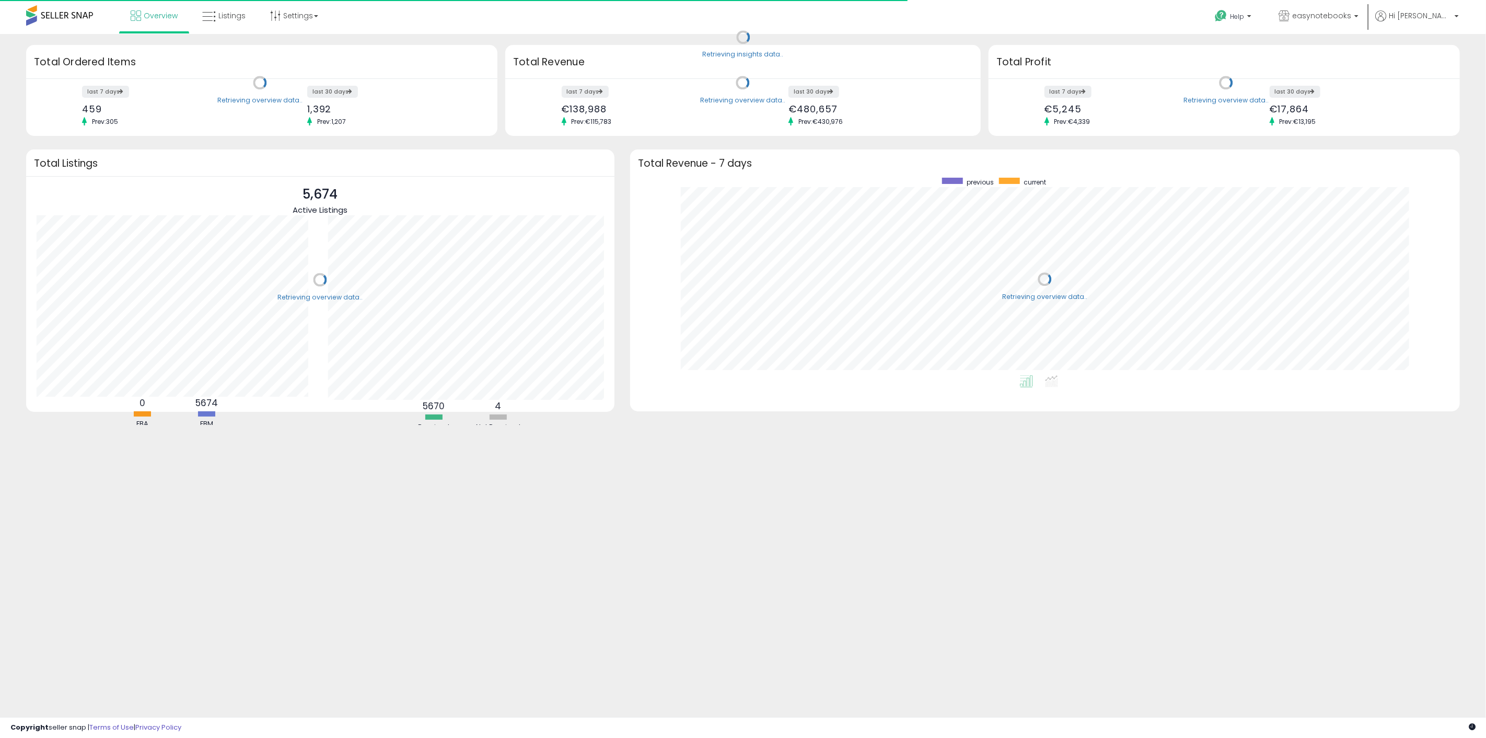
scroll to position [198, 809]
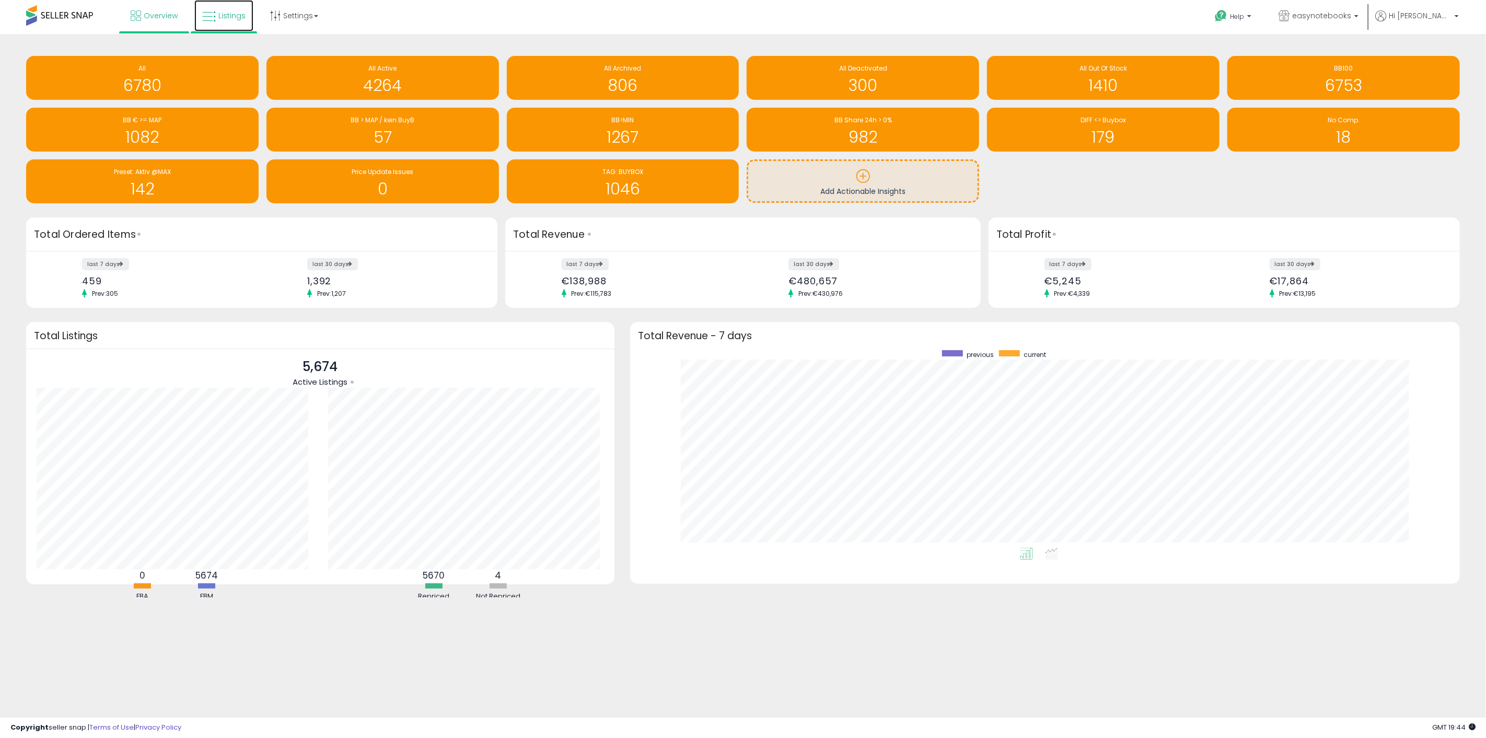
click at [233, 16] on span "Listings" at bounding box center [231, 15] width 27 height 10
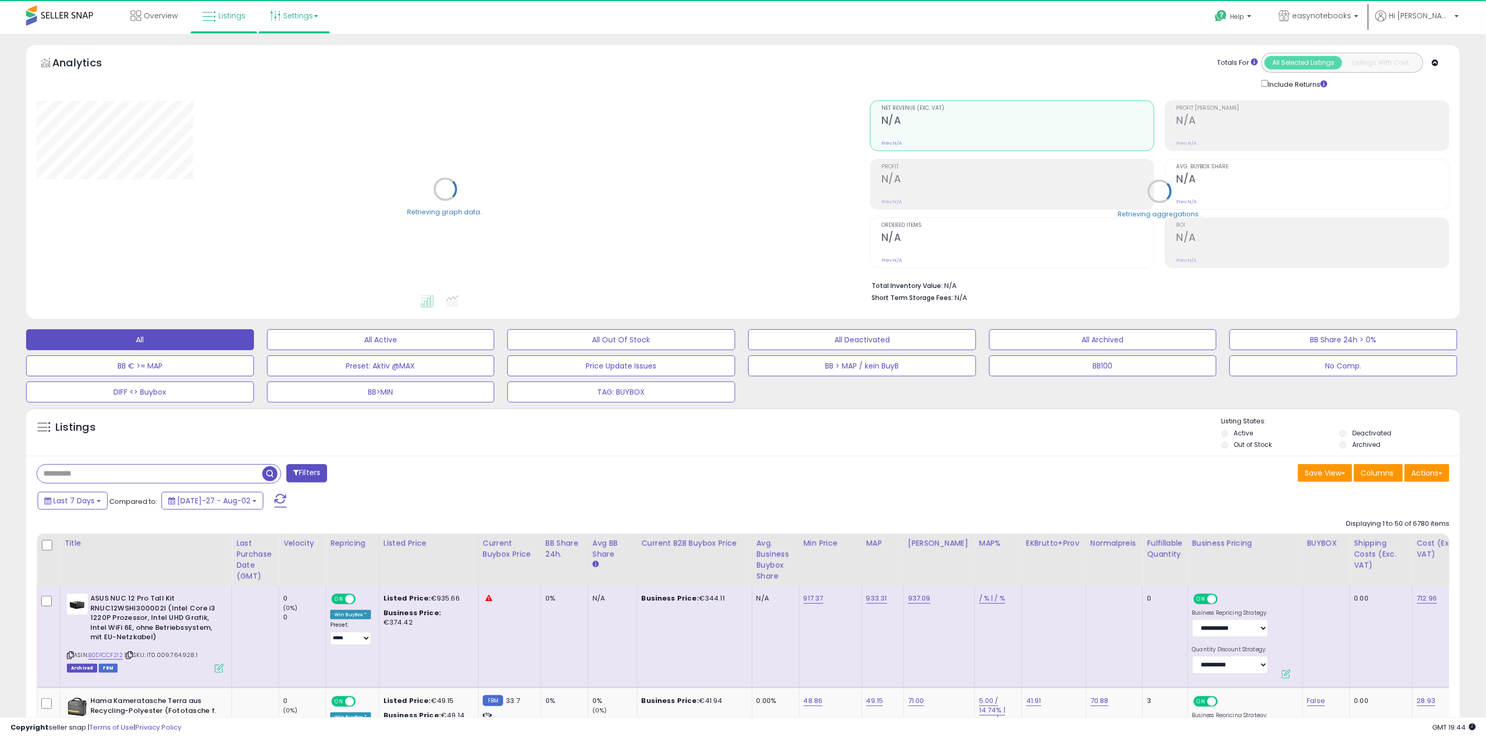
select select "**"
click at [294, 12] on link "Settings" at bounding box center [294, 15] width 64 height 31
click at [1360, 479] on button "Columns" at bounding box center [1369, 473] width 49 height 18
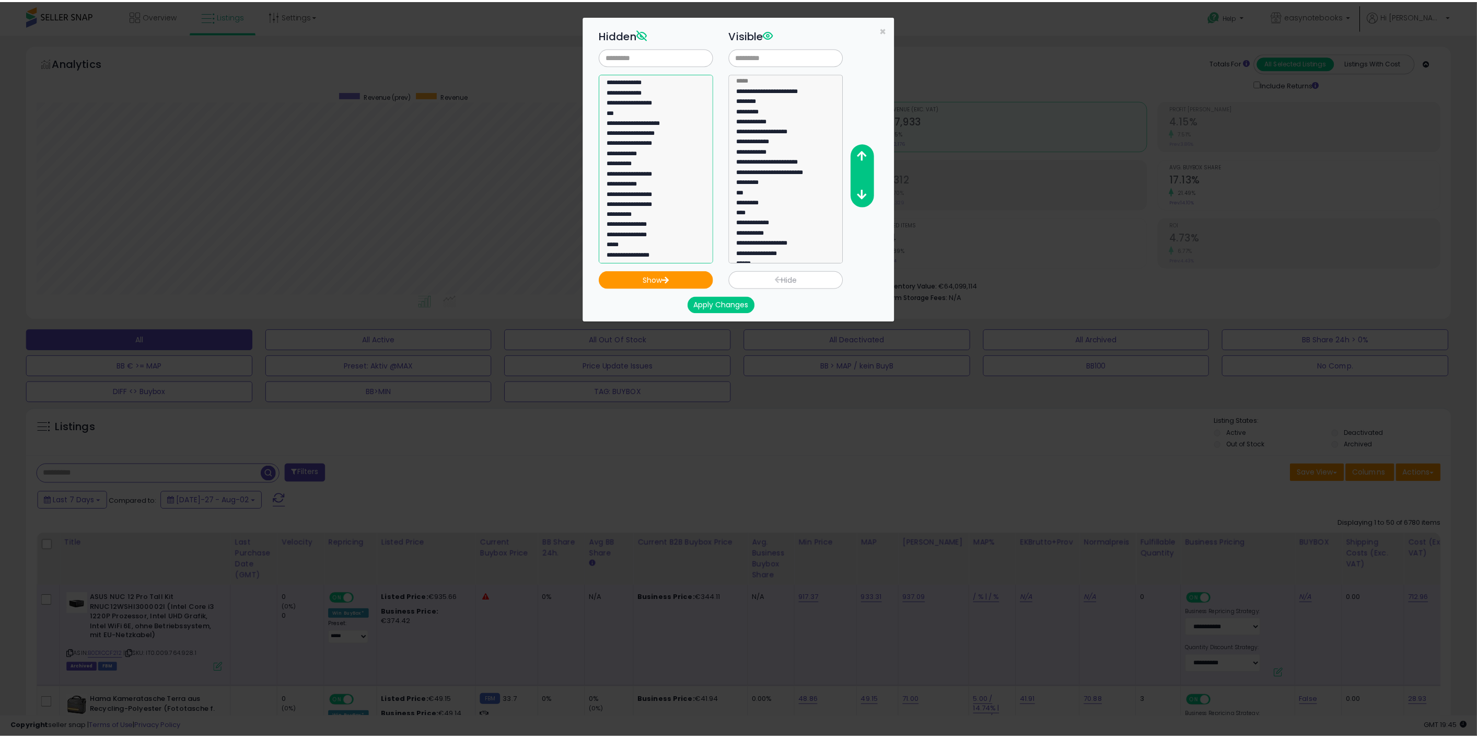
scroll to position [764, 0]
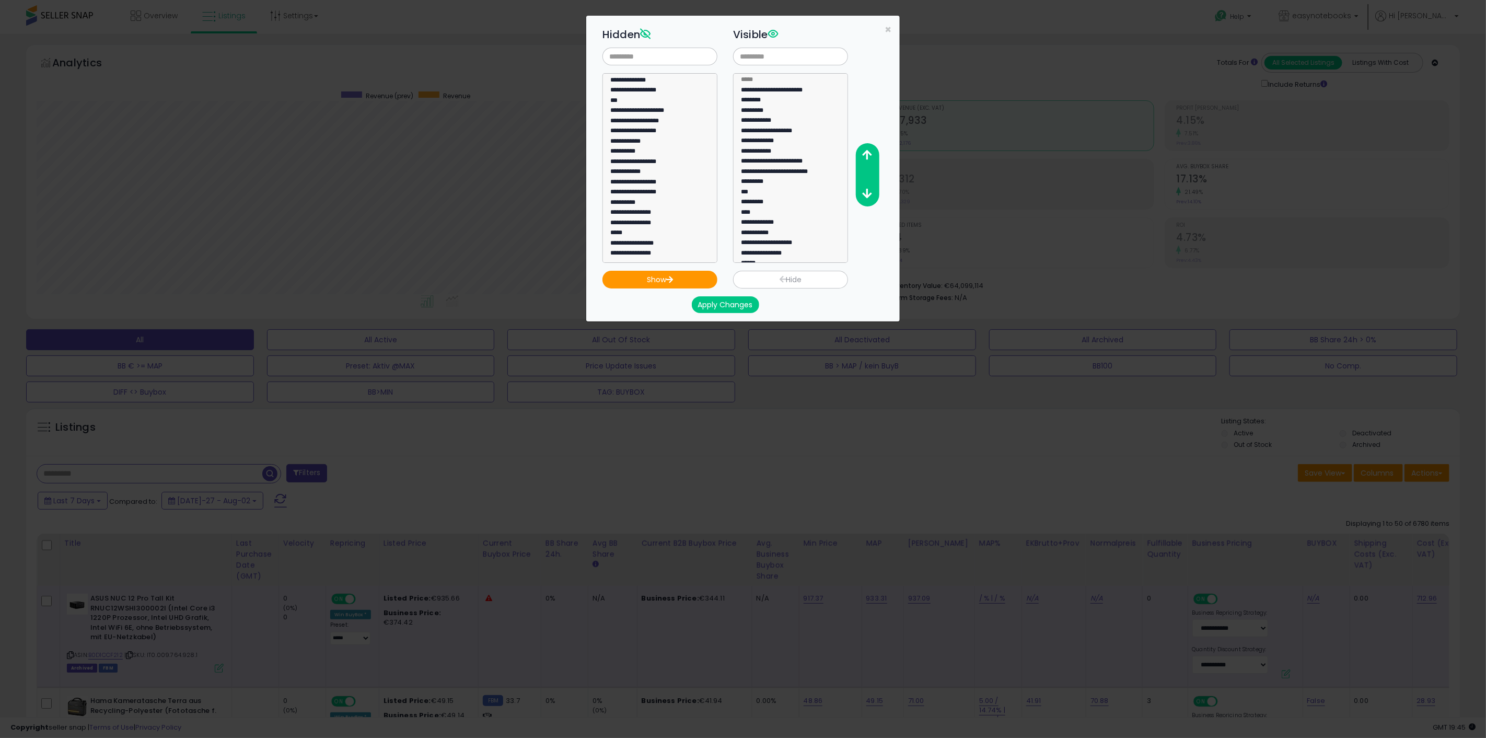
click at [785, 275] on div "Hide" at bounding box center [790, 276] width 131 height 26
click at [890, 32] on span "×" at bounding box center [888, 29] width 7 height 15
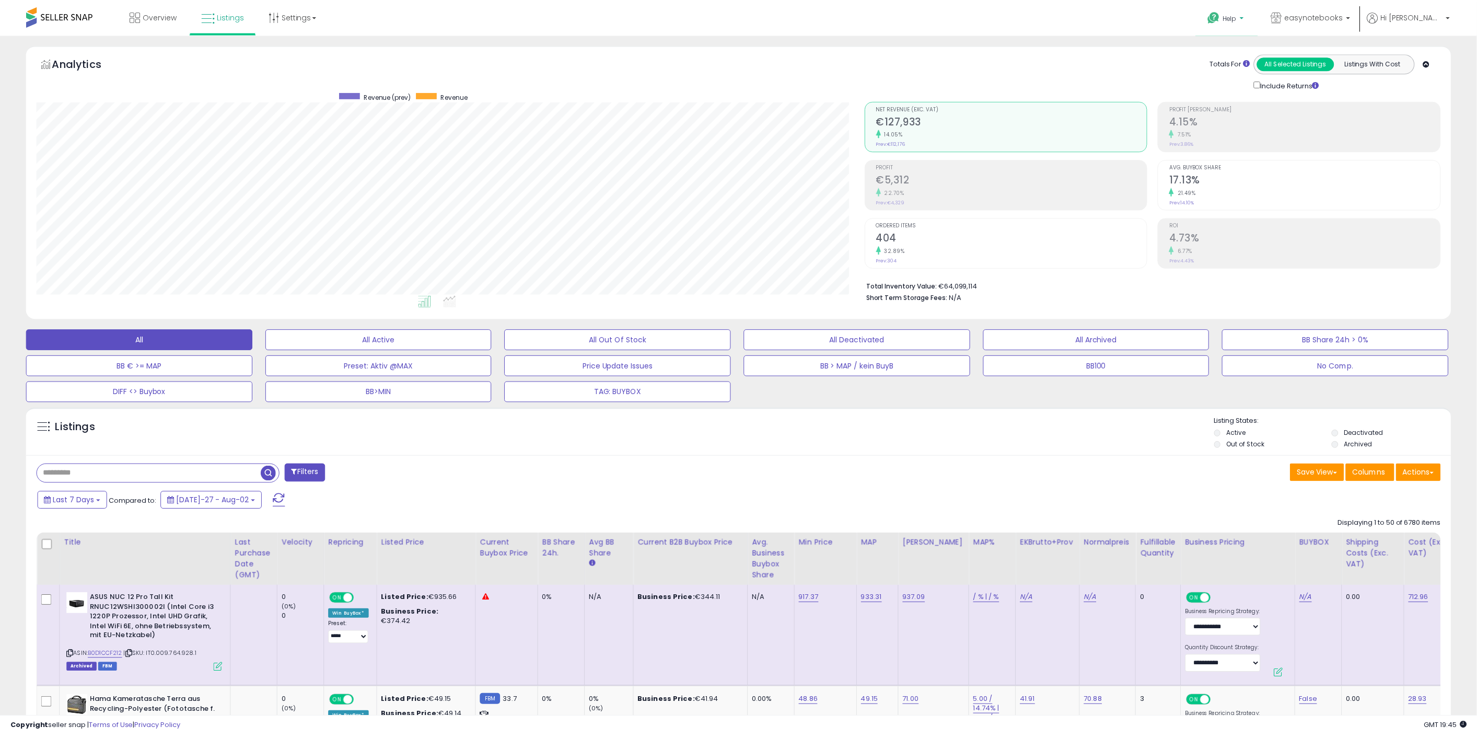
scroll to position [522312, 521697]
click at [1245, 14] on p "Help" at bounding box center [1225, 17] width 40 height 11
click at [1262, 153] on p "API Documentation" at bounding box center [1239, 162] width 62 height 19
click at [1243, 21] on b at bounding box center [1240, 18] width 4 height 7
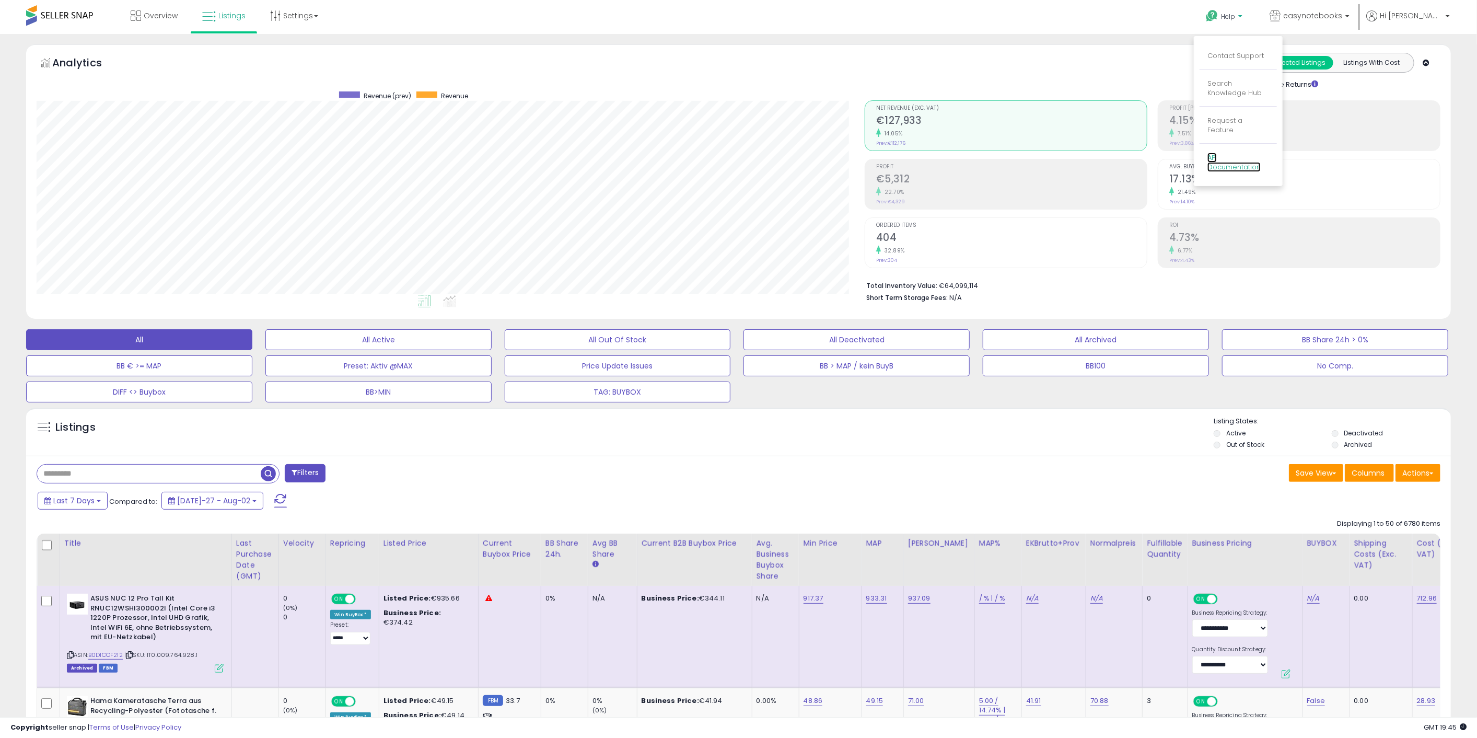
click at [1261, 156] on link "API Documentation" at bounding box center [1234, 163] width 53 height 20
click at [1424, 21] on p "Hi [PERSON_NAME]" at bounding box center [1408, 16] width 84 height 13
click at [1421, 55] on link "Account" at bounding box center [1426, 56] width 28 height 10
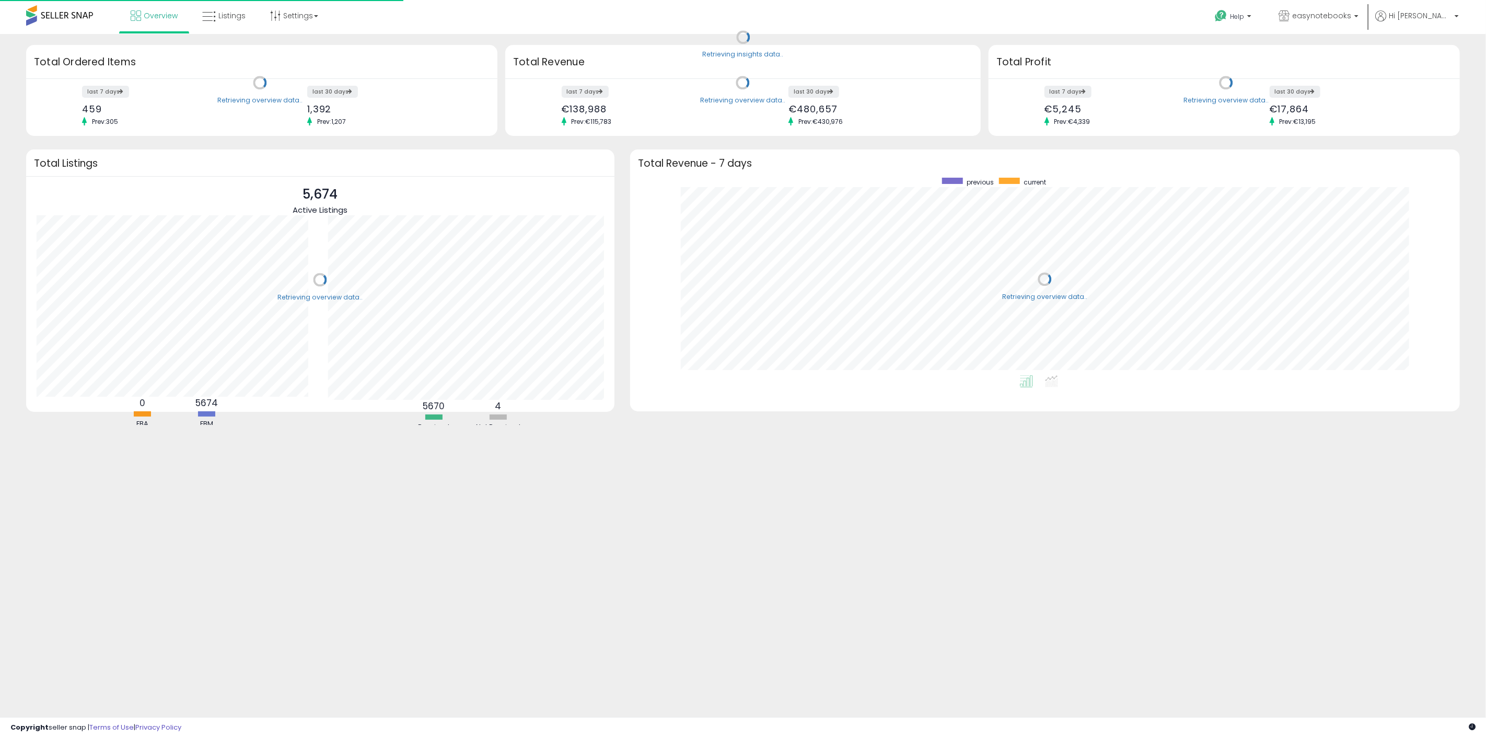
scroll to position [198, 809]
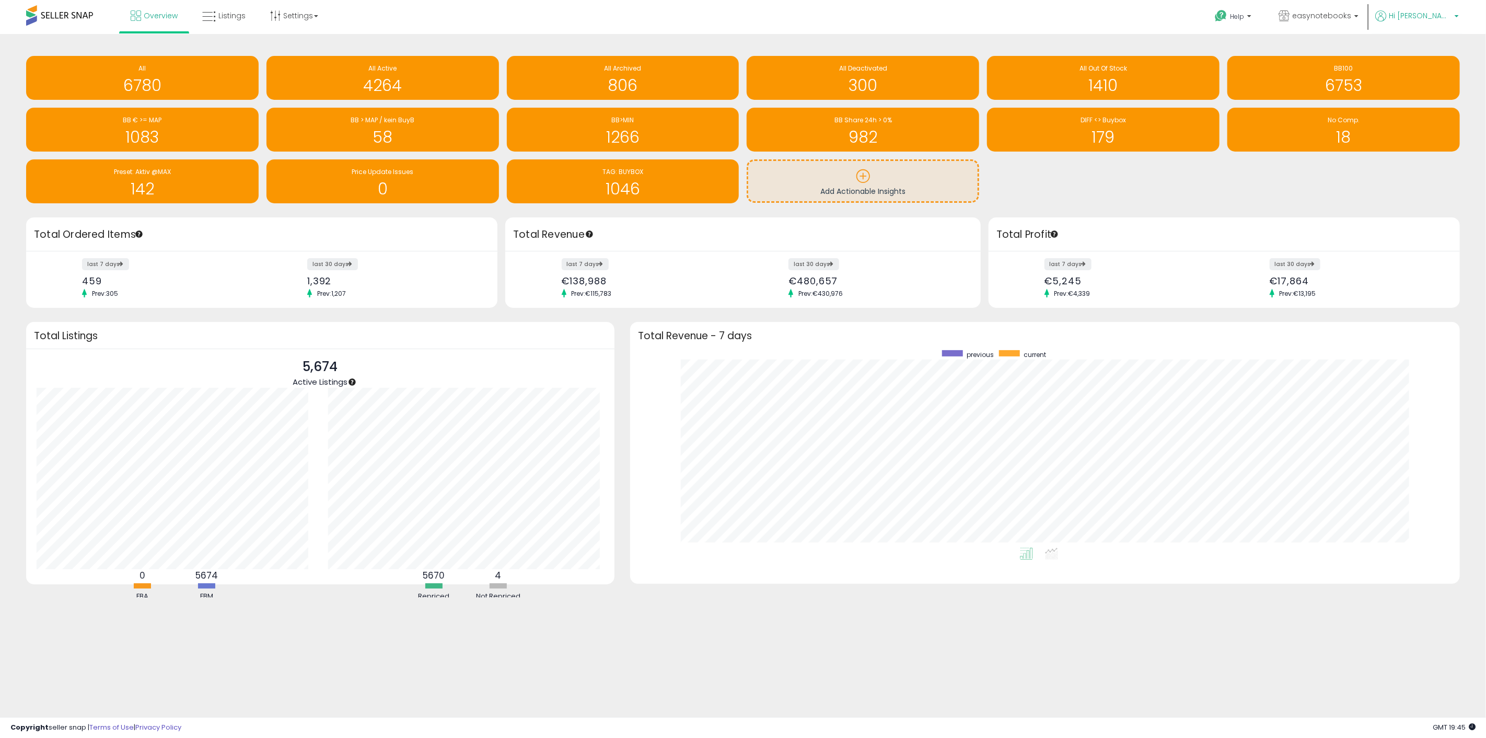
click at [1451, 12] on span "Hi [PERSON_NAME]" at bounding box center [1420, 15] width 63 height 10
click at [1437, 56] on link "Account" at bounding box center [1435, 56] width 28 height 10
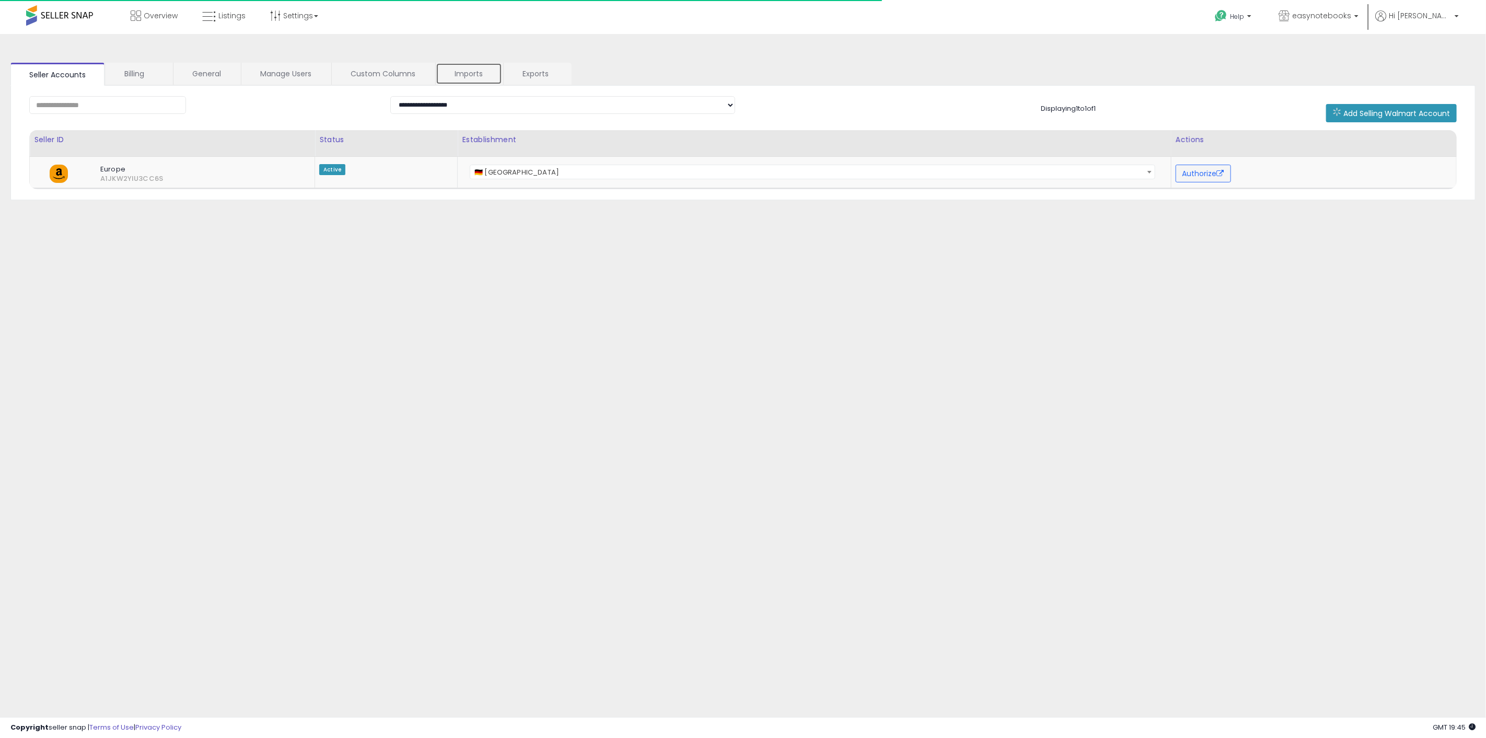
click at [486, 73] on link "Imports" at bounding box center [469, 74] width 66 height 22
click at [463, 82] on link "Imports" at bounding box center [469, 74] width 66 height 22
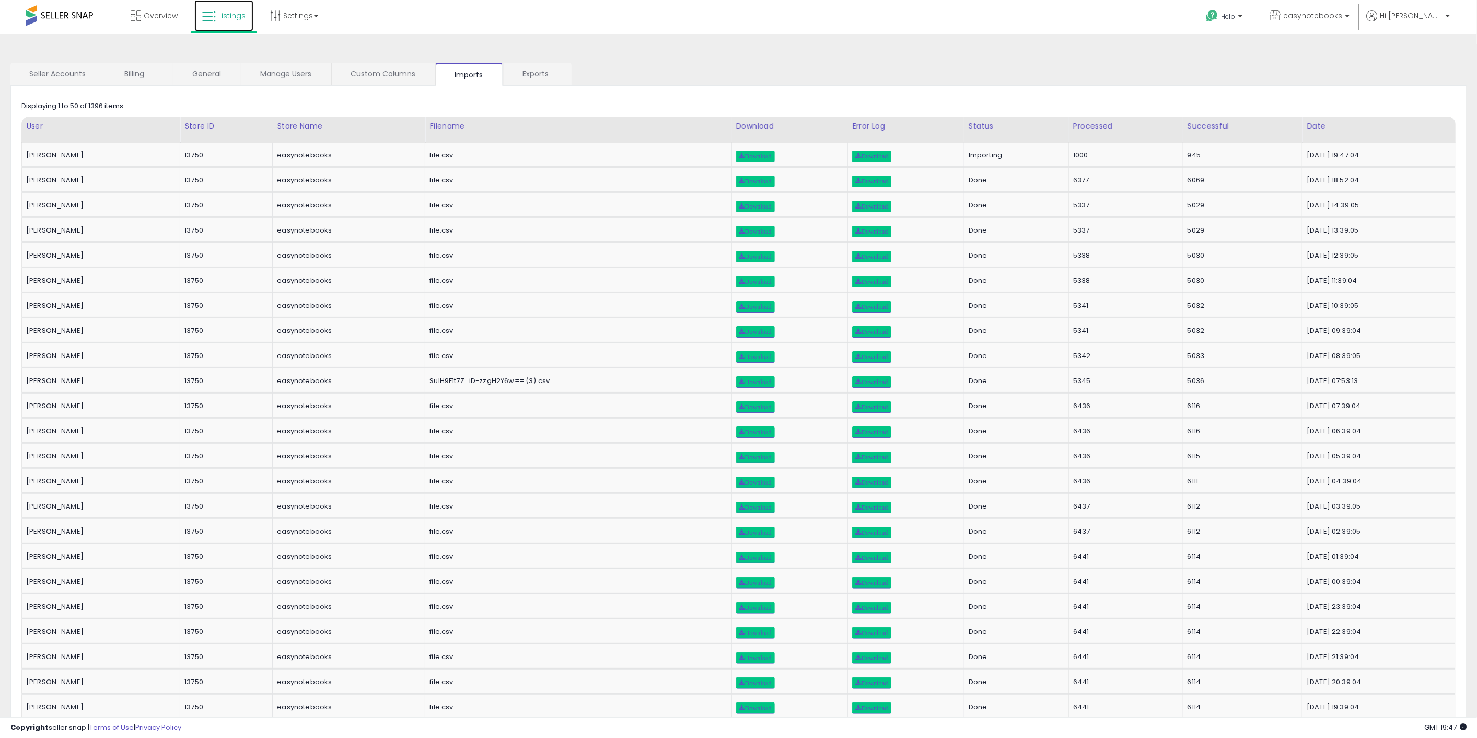
click at [233, 21] on link "Listings" at bounding box center [223, 15] width 59 height 31
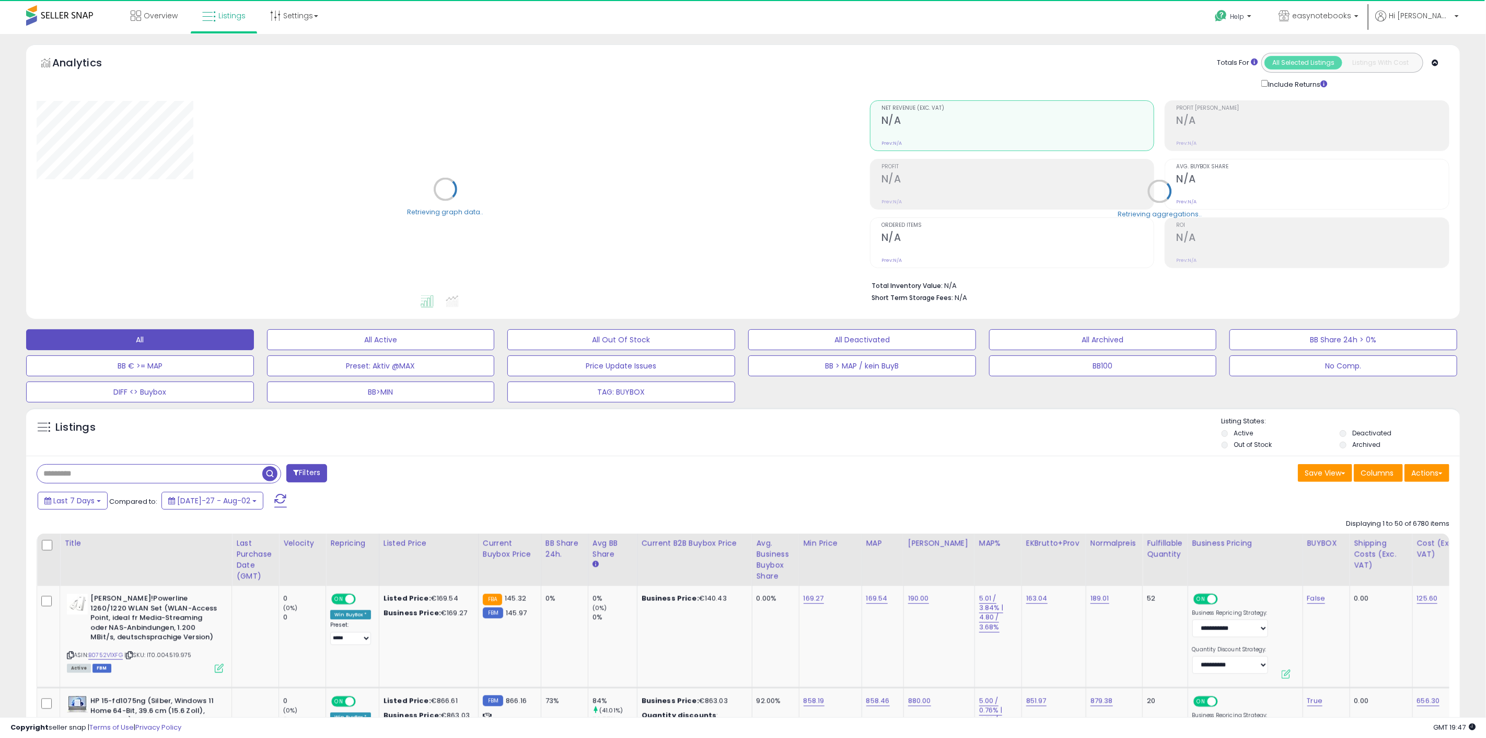
select select "**"
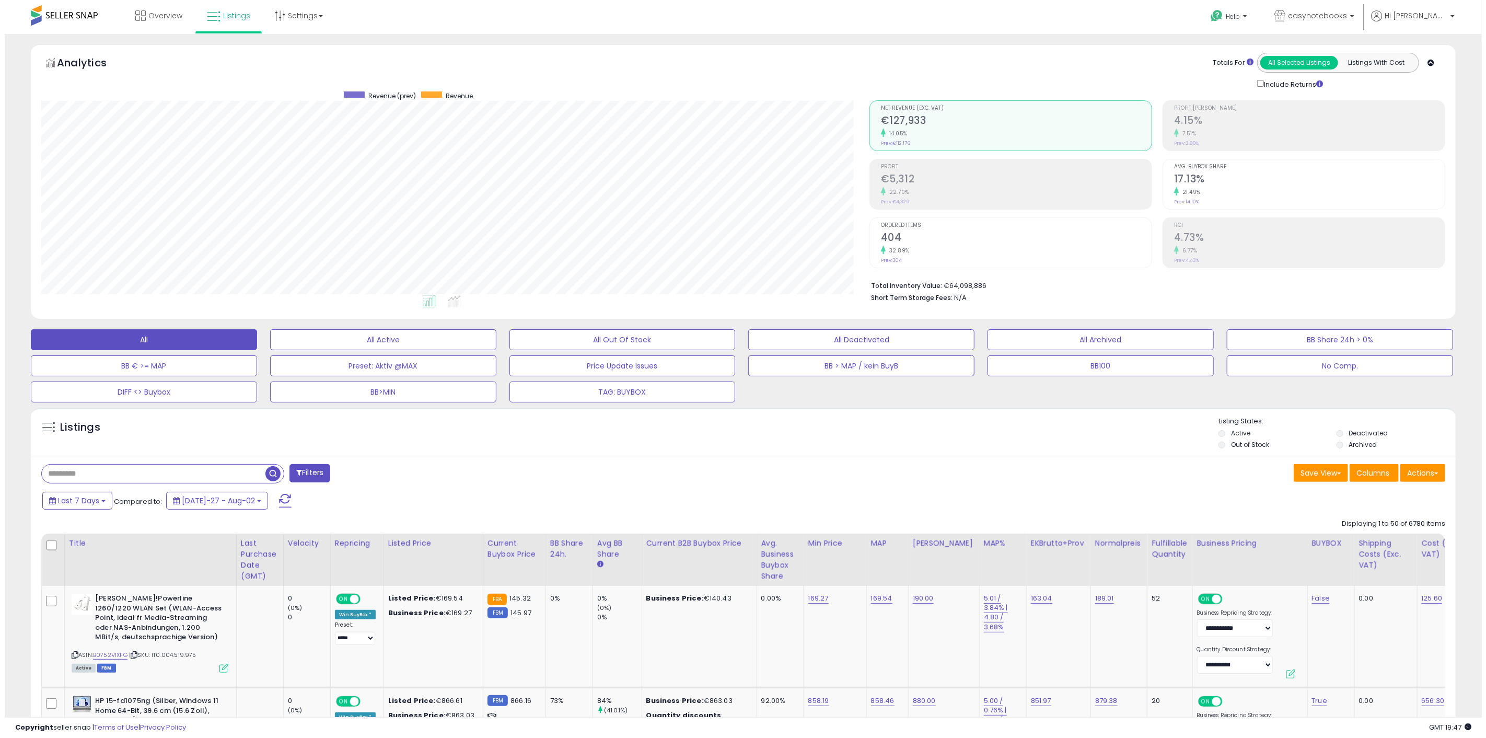
scroll to position [214, 828]
click at [1324, 176] on h2 "17.13%" at bounding box center [1304, 180] width 271 height 14
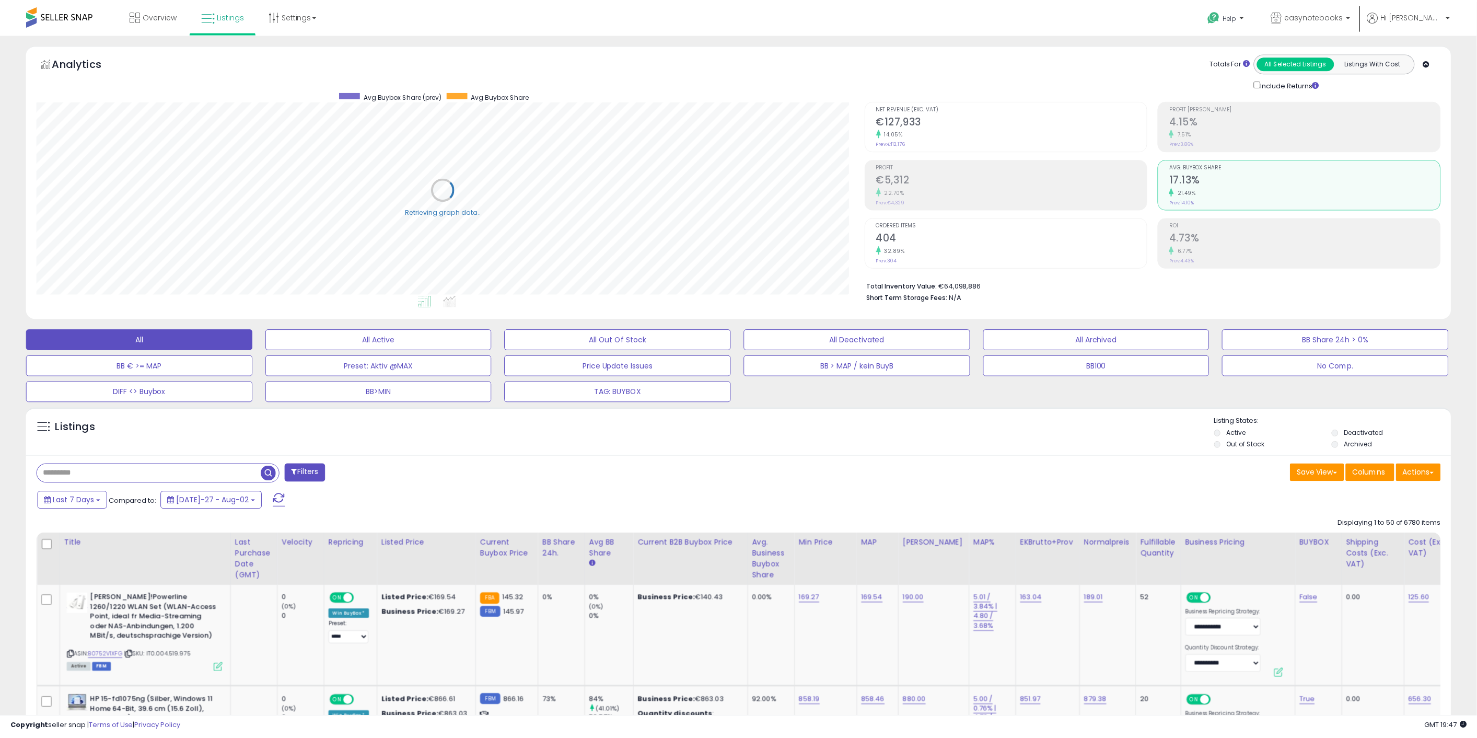
scroll to position [522312, 521697]
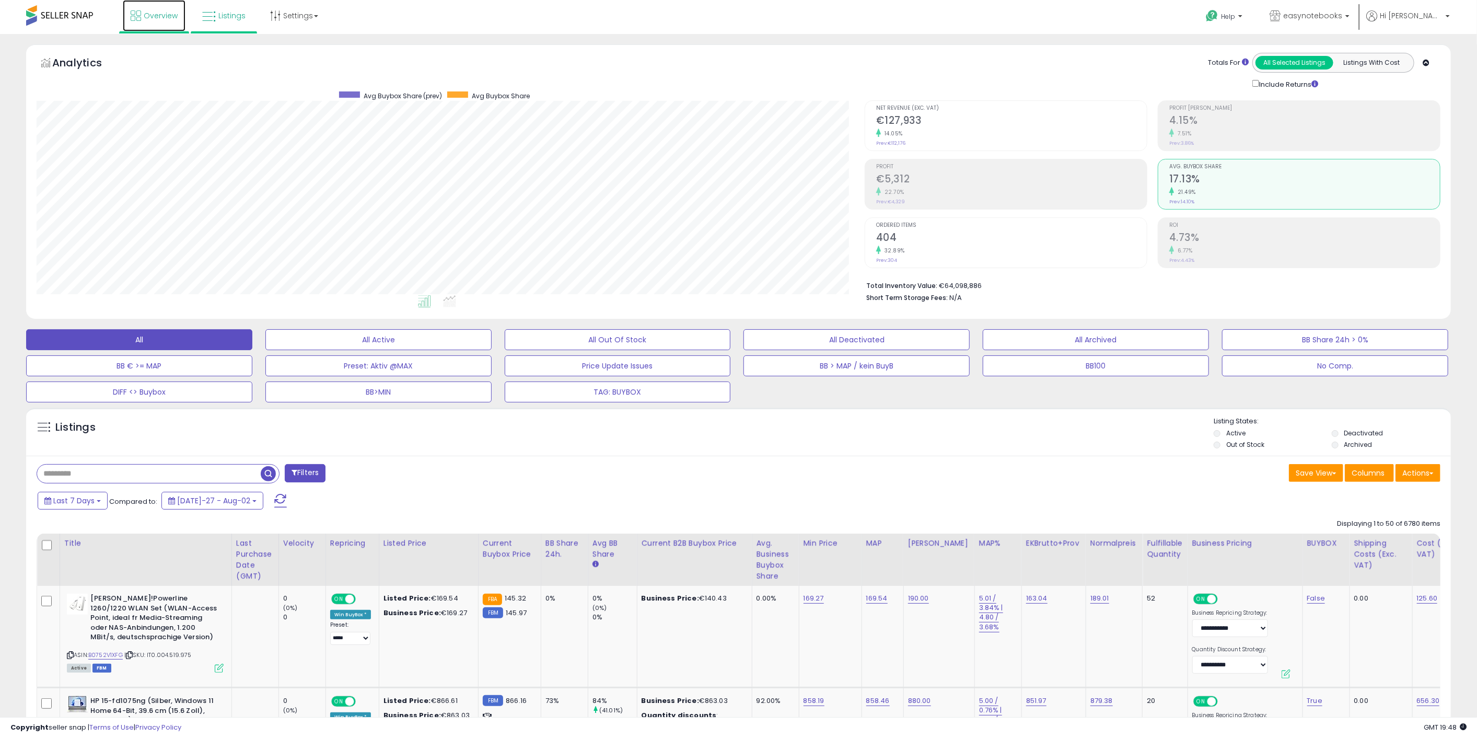
click at [156, 17] on span "Overview" at bounding box center [161, 15] width 34 height 10
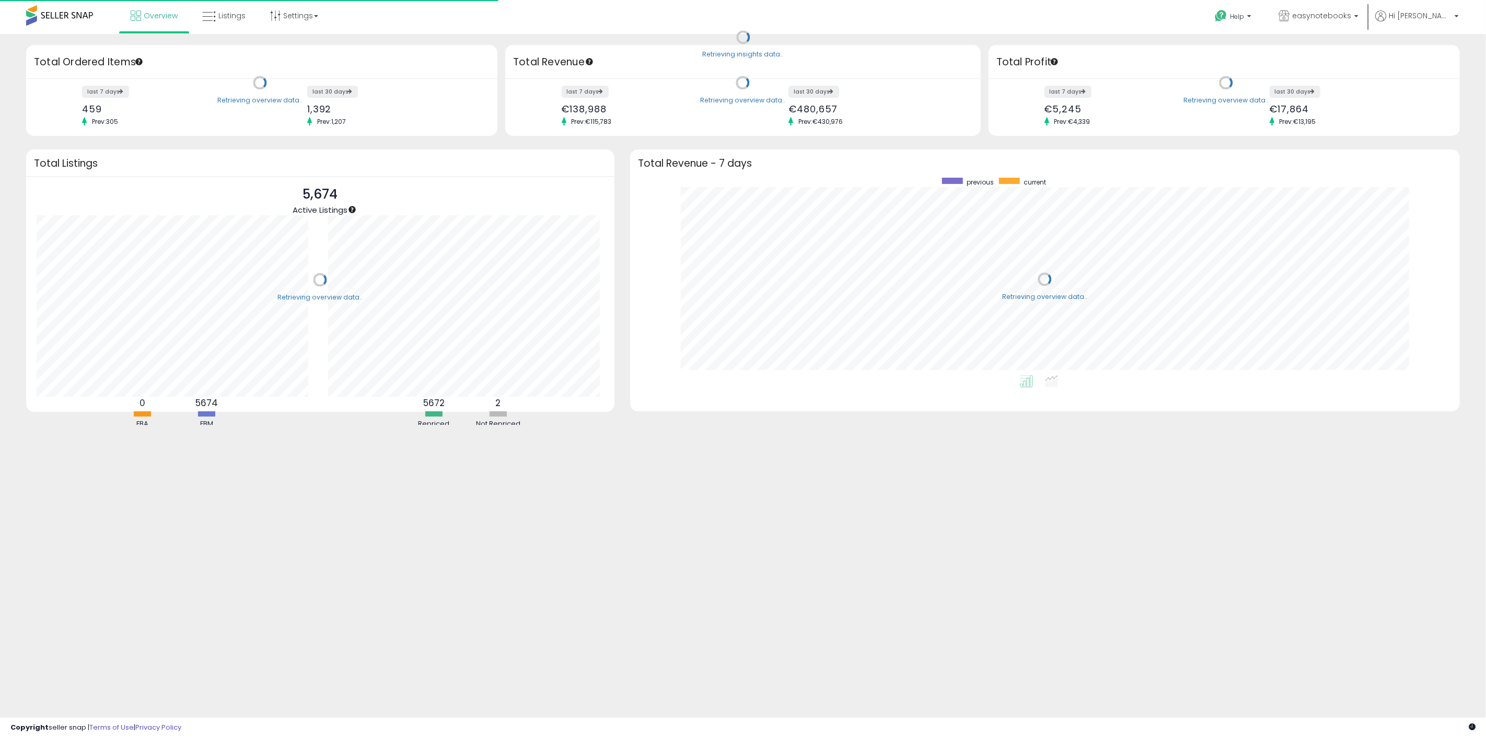
scroll to position [198, 809]
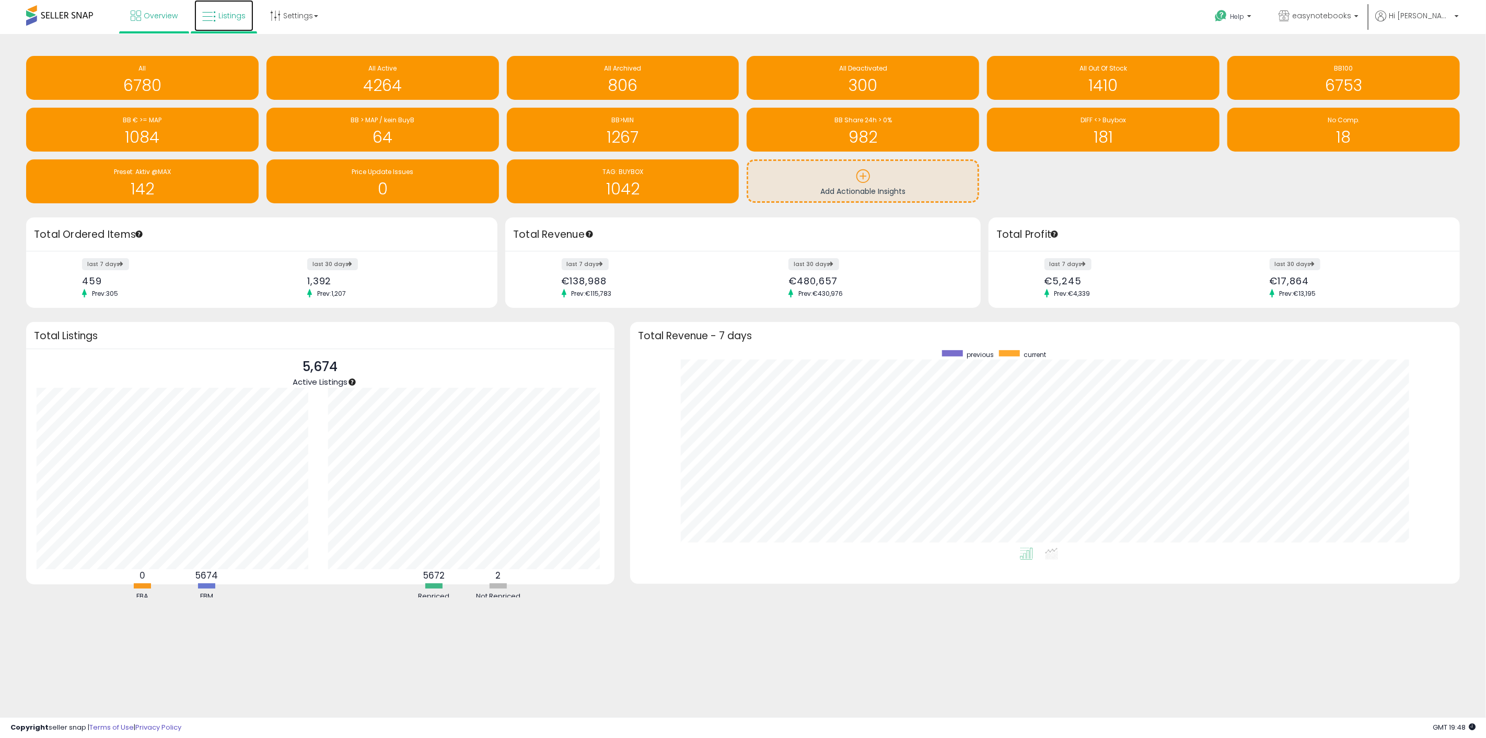
click at [224, 10] on span "Listings" at bounding box center [231, 15] width 27 height 10
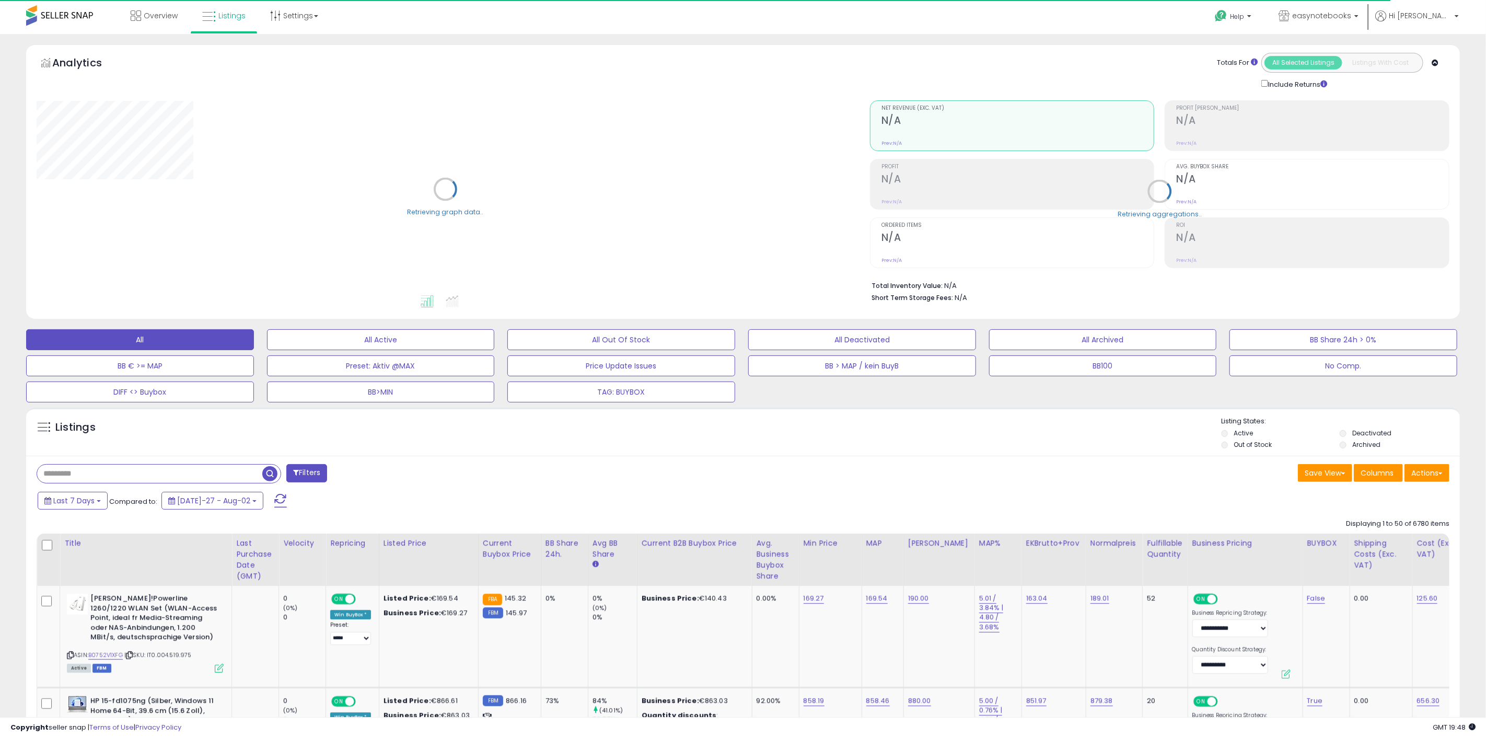
select select "**"
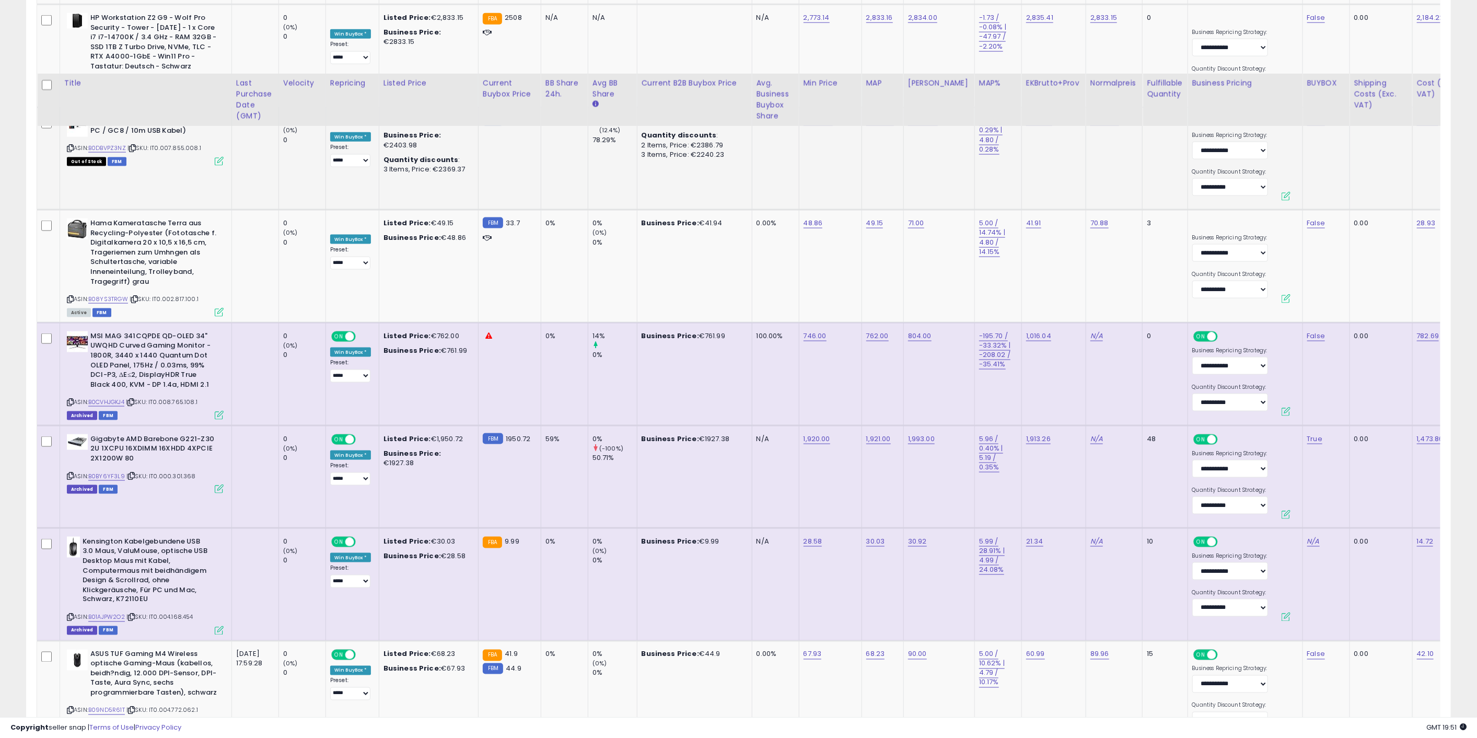
scroll to position [4782, 0]
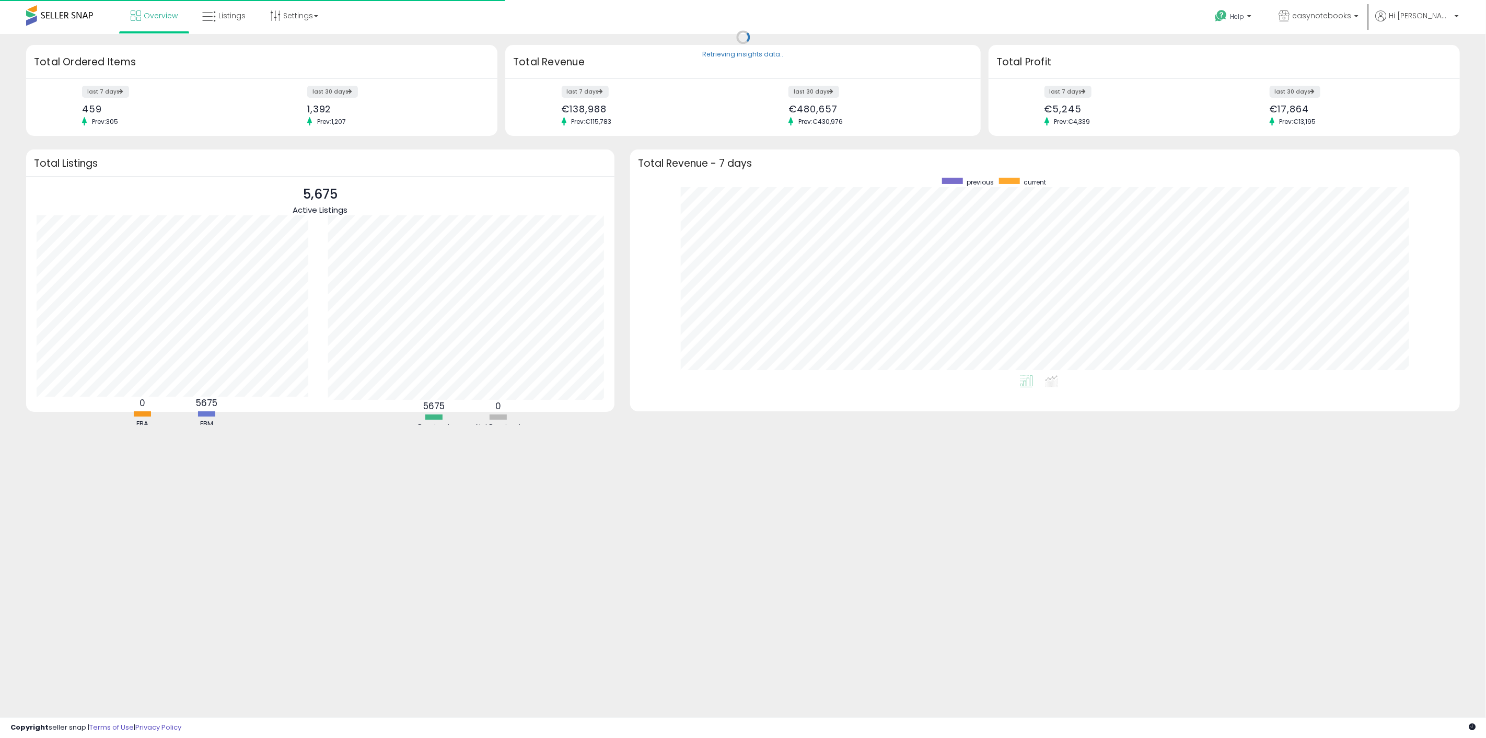
scroll to position [198, 809]
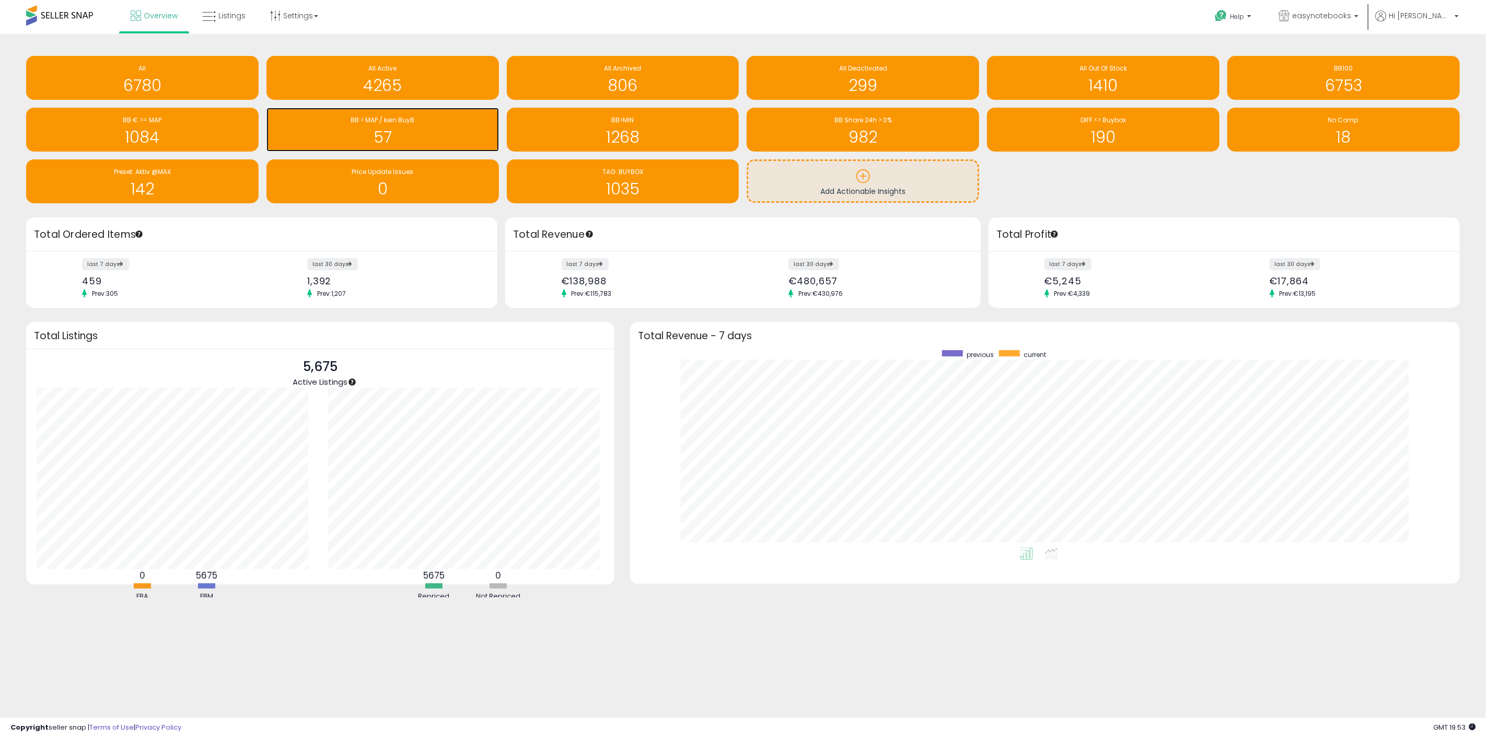
click at [430, 129] on h1 "57" at bounding box center [383, 137] width 222 height 17
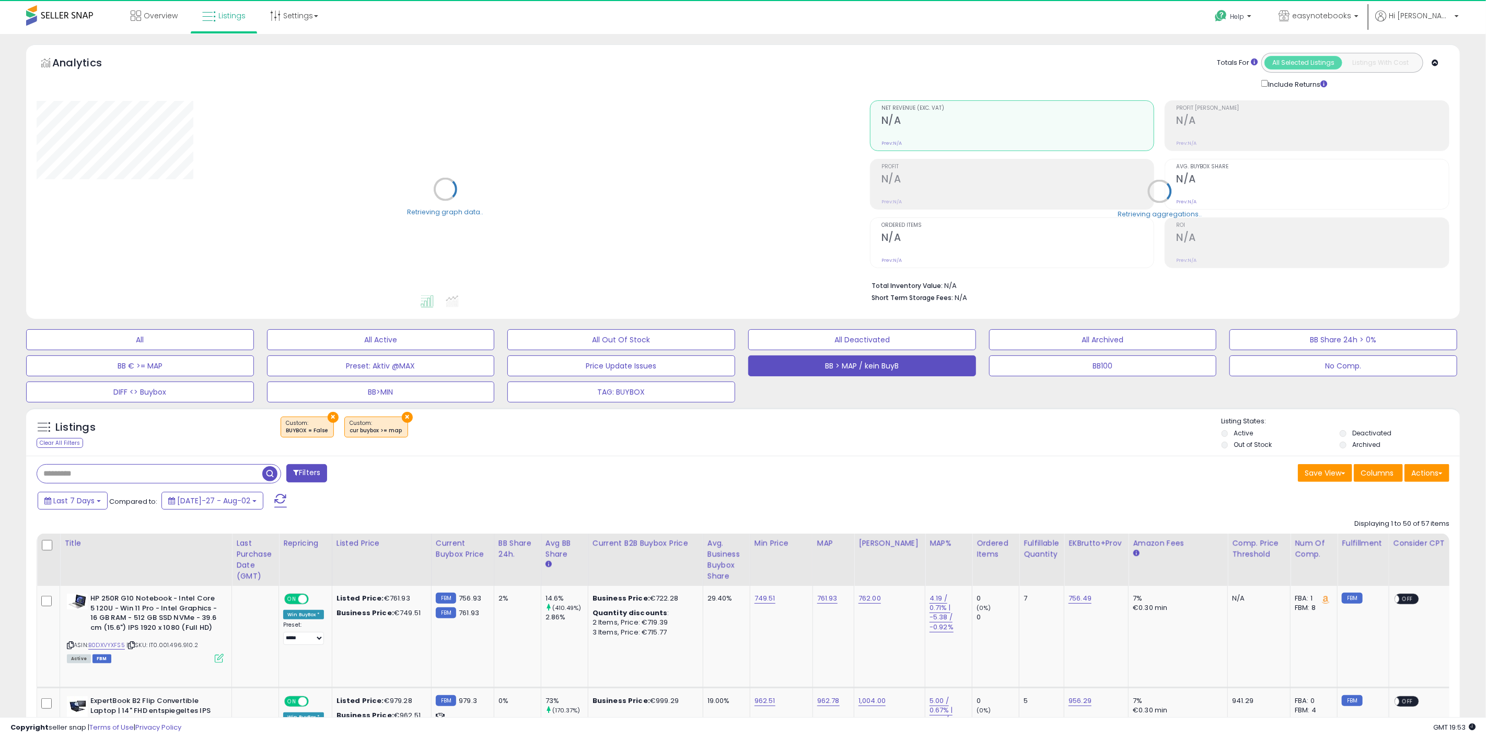
select select "**"
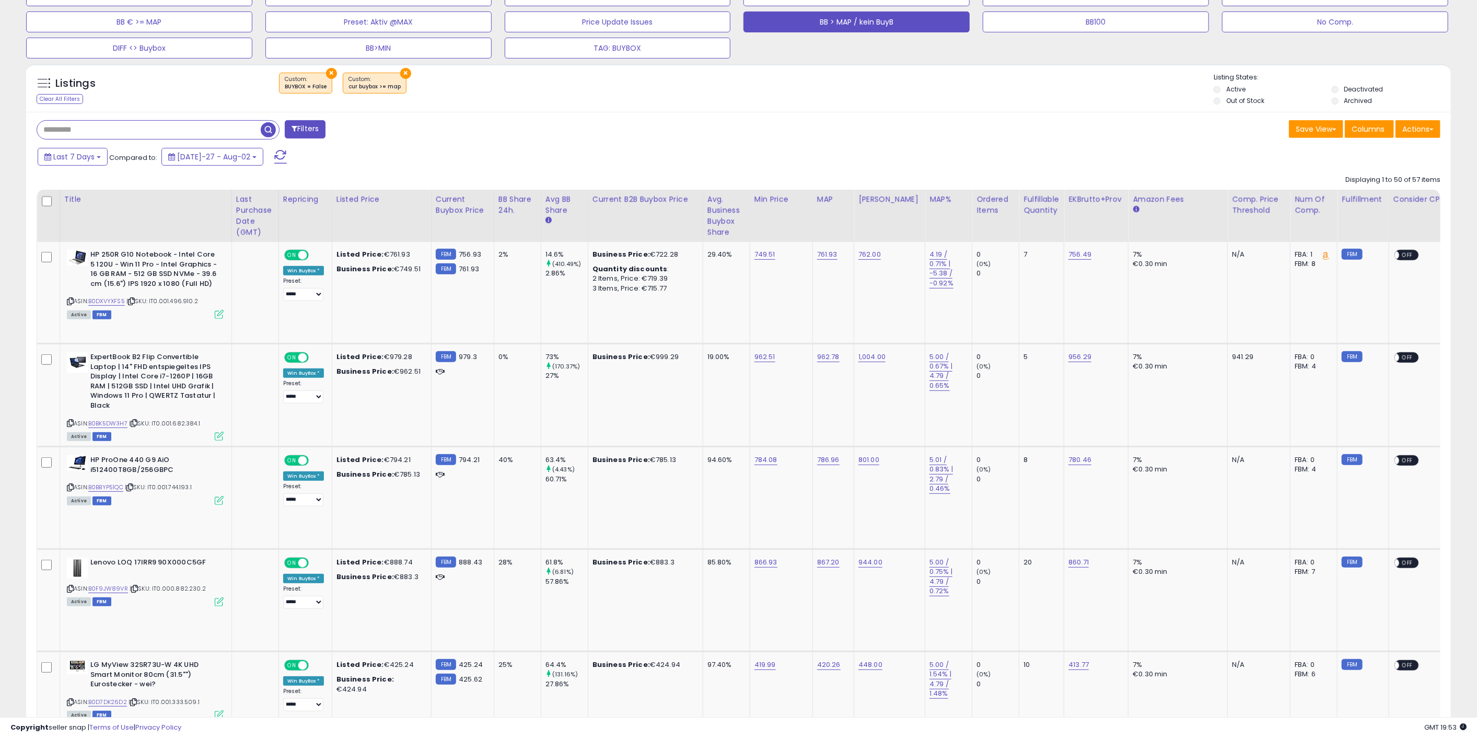
scroll to position [406, 0]
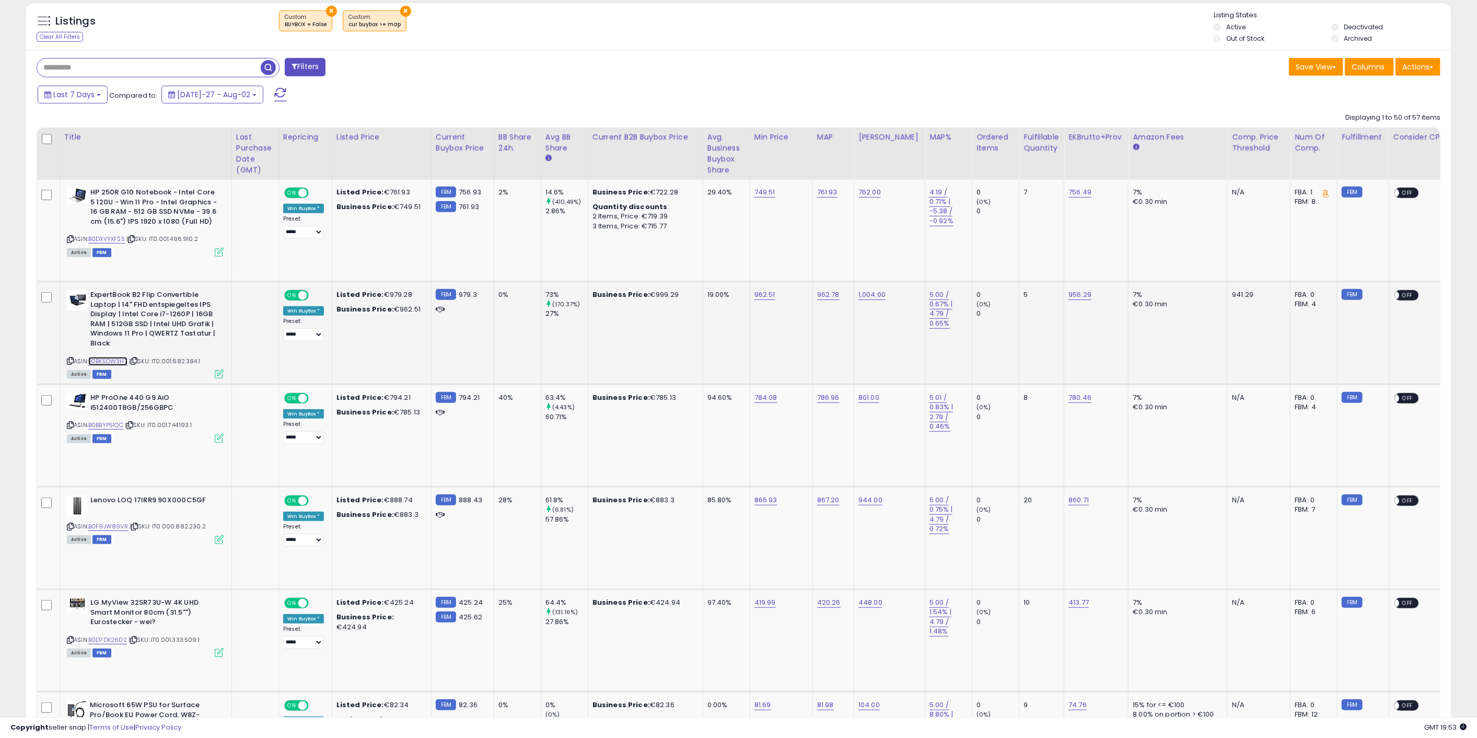
click at [101, 361] on link "B0BK5DW3H7" at bounding box center [107, 361] width 39 height 9
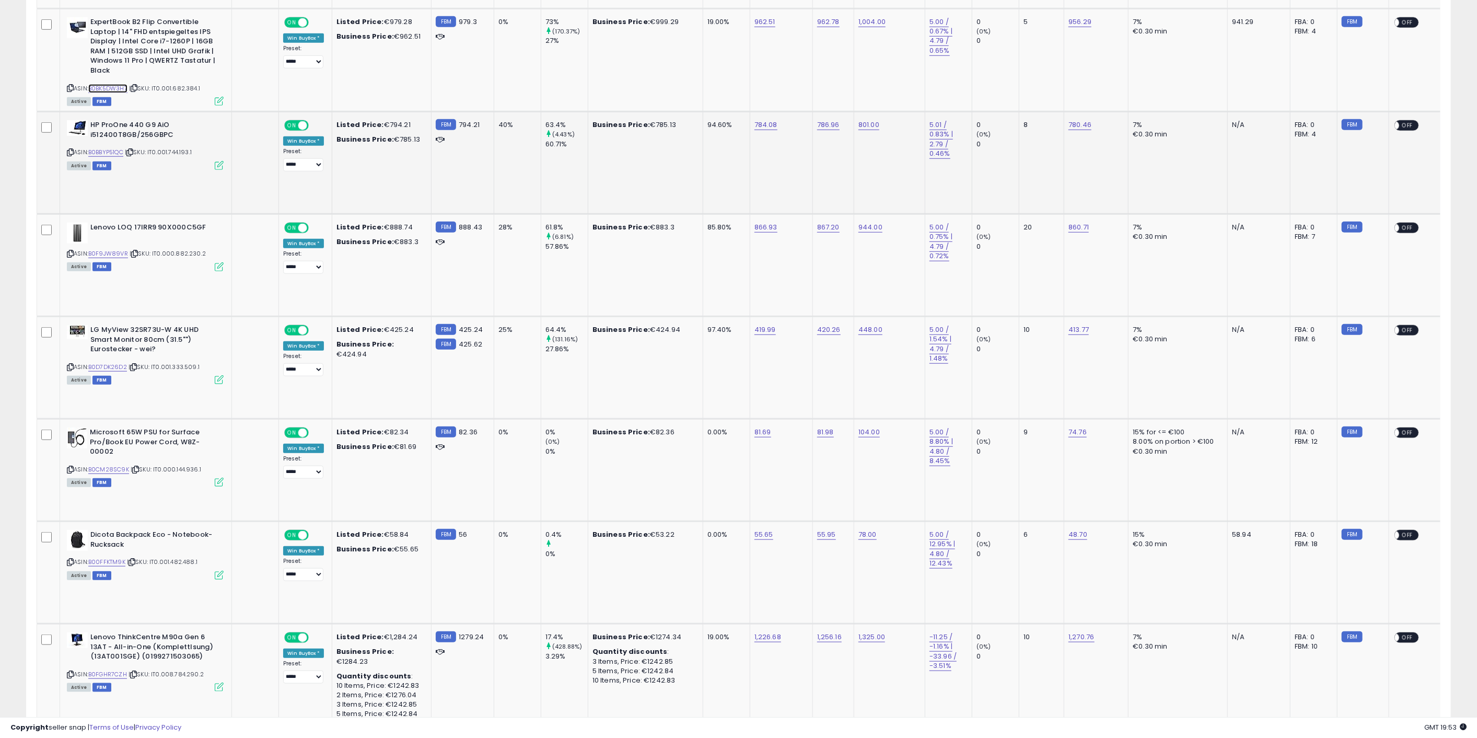
scroll to position [697, 0]
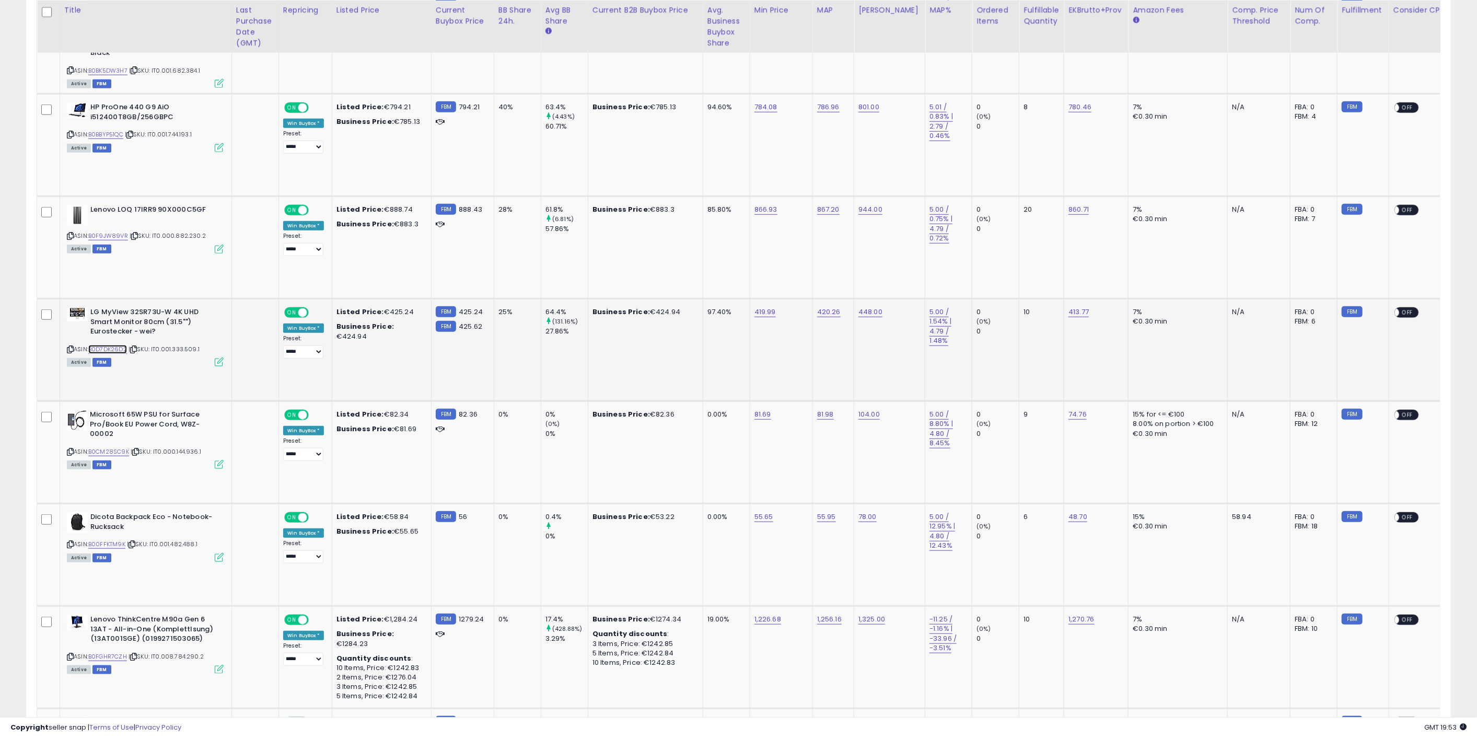
click at [125, 349] on link "B0D7DK26D2" at bounding box center [107, 349] width 39 height 9
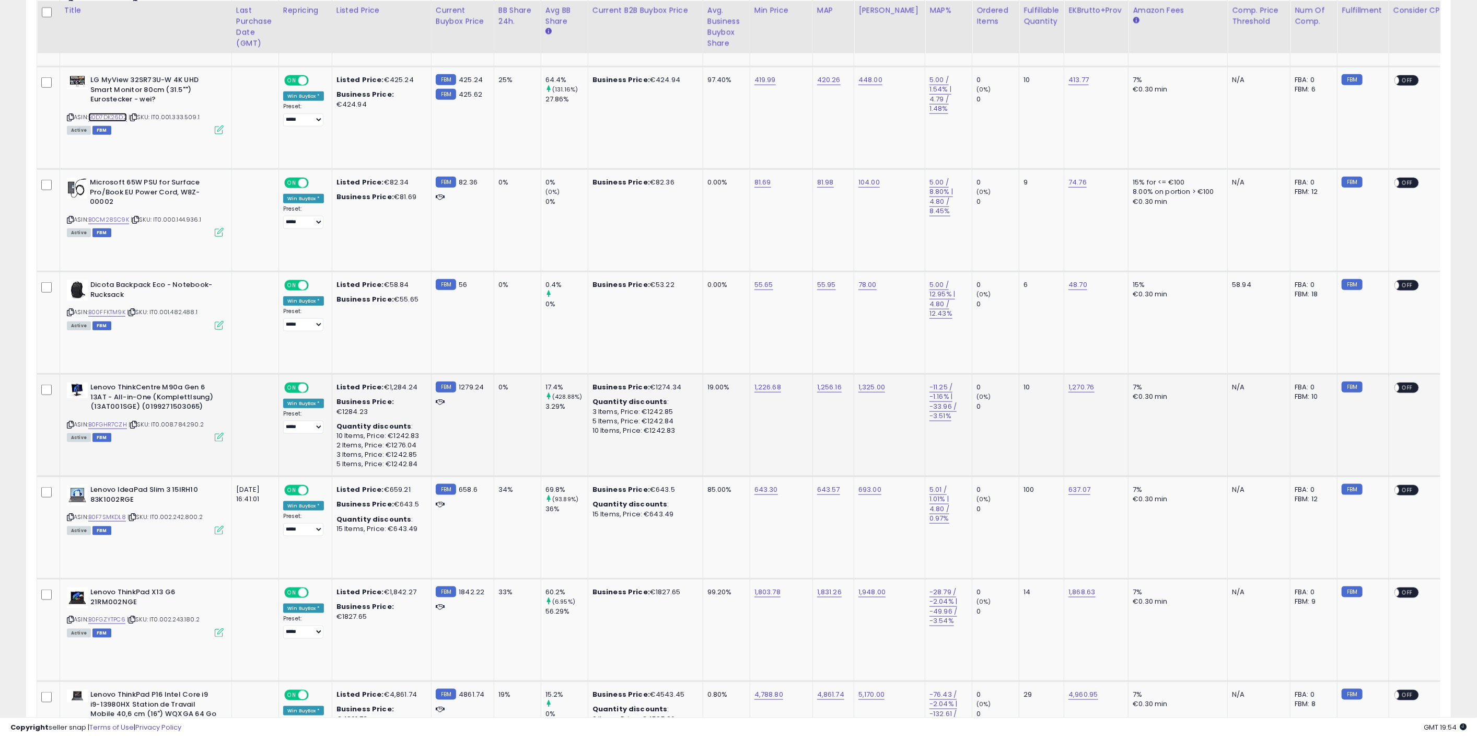
scroll to position [1045, 0]
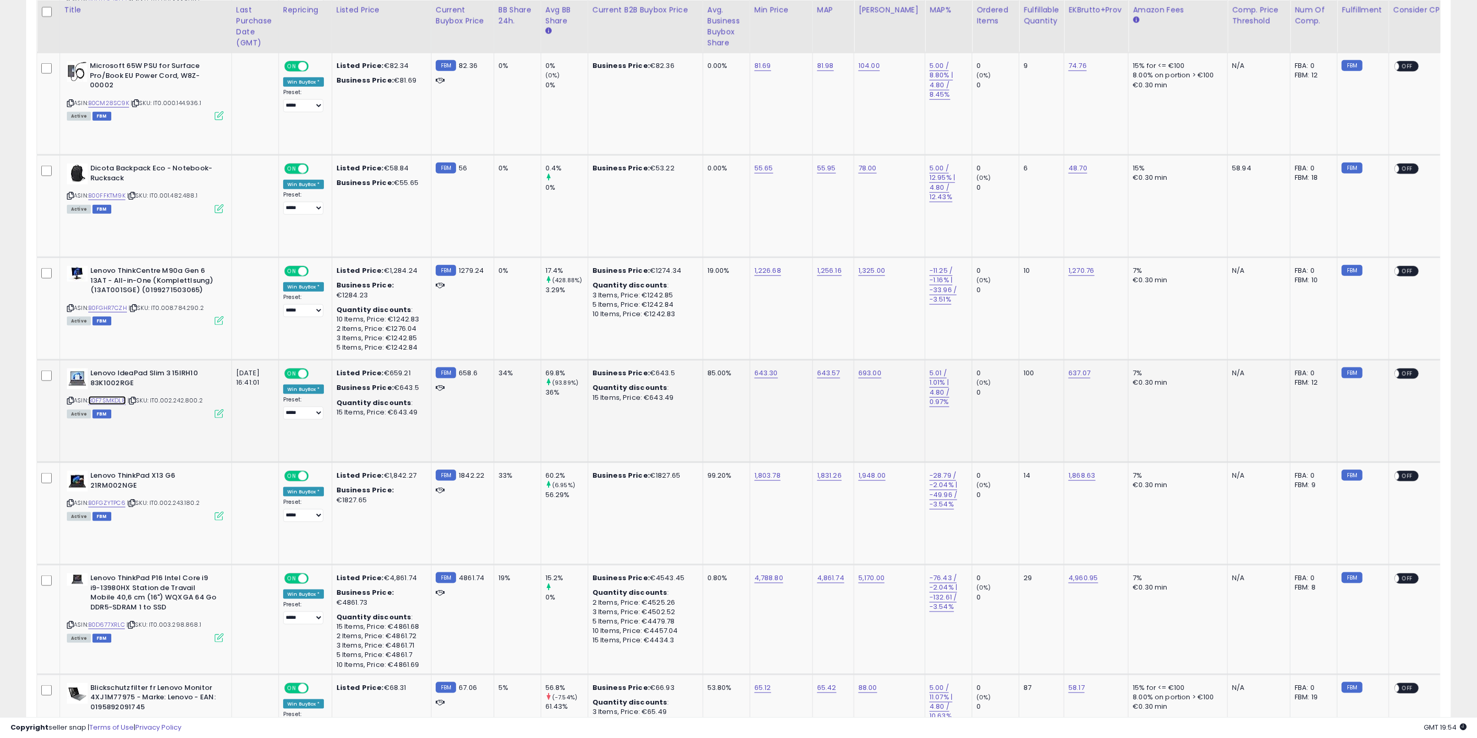
click at [119, 399] on link "B0F7SMKDL8" at bounding box center [107, 400] width 38 height 9
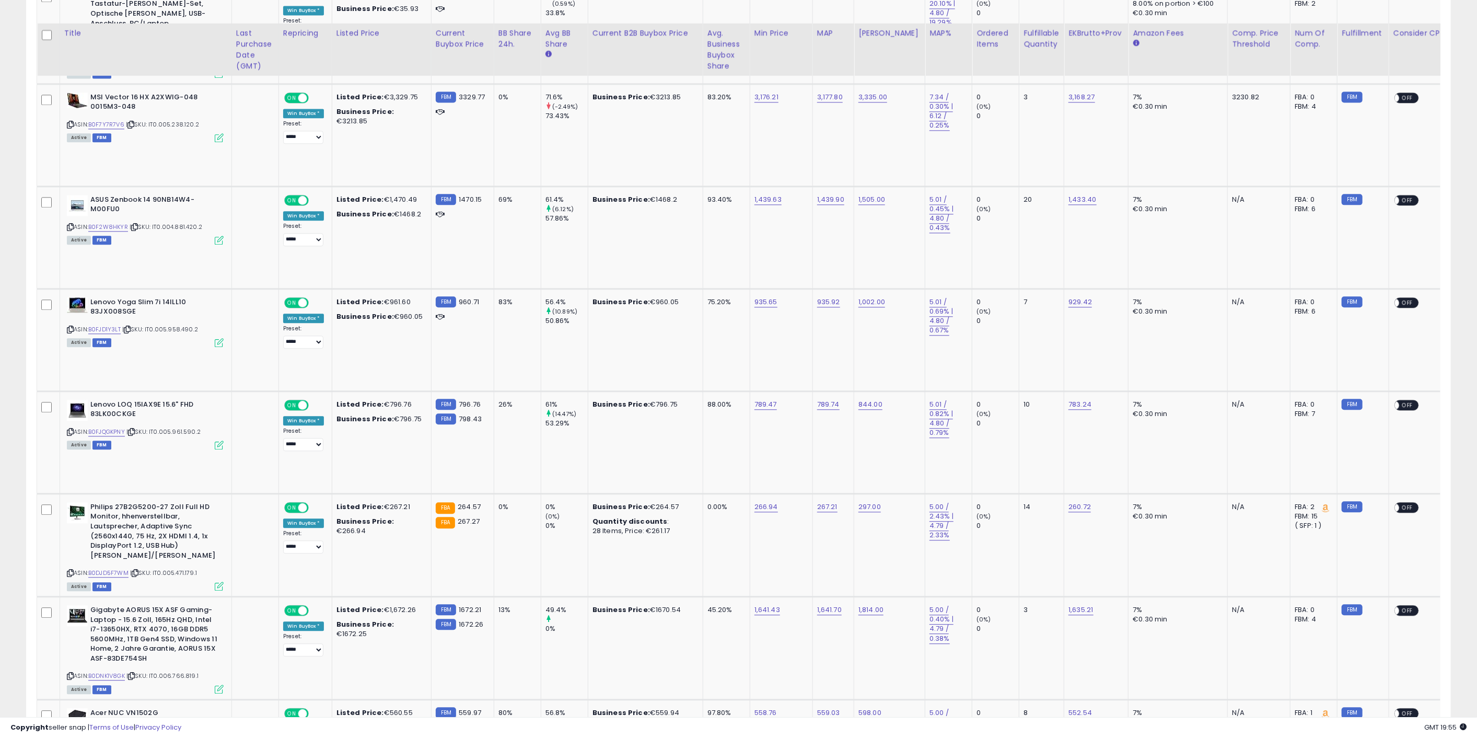
scroll to position [2206, 0]
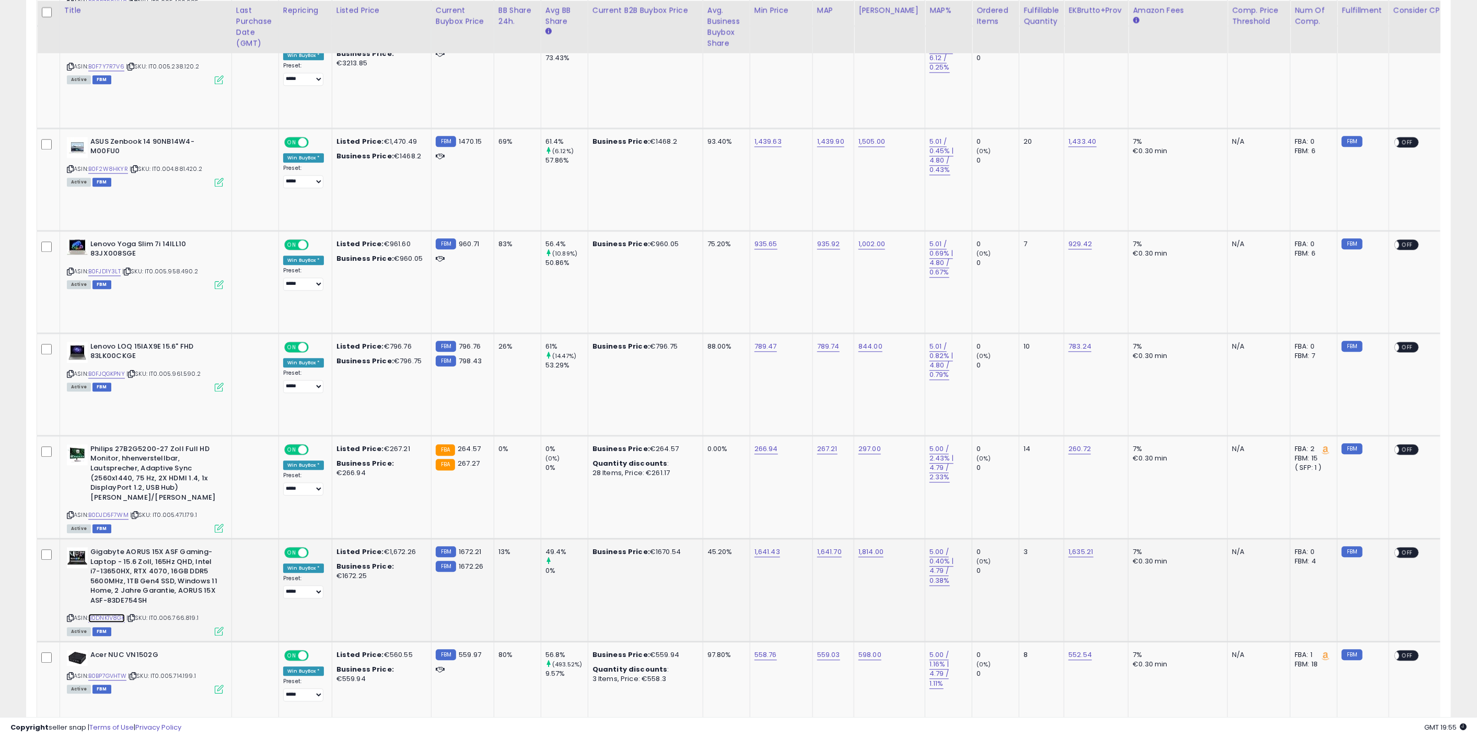
click at [116, 613] on link "B0DNK1V8GK" at bounding box center [106, 617] width 37 height 9
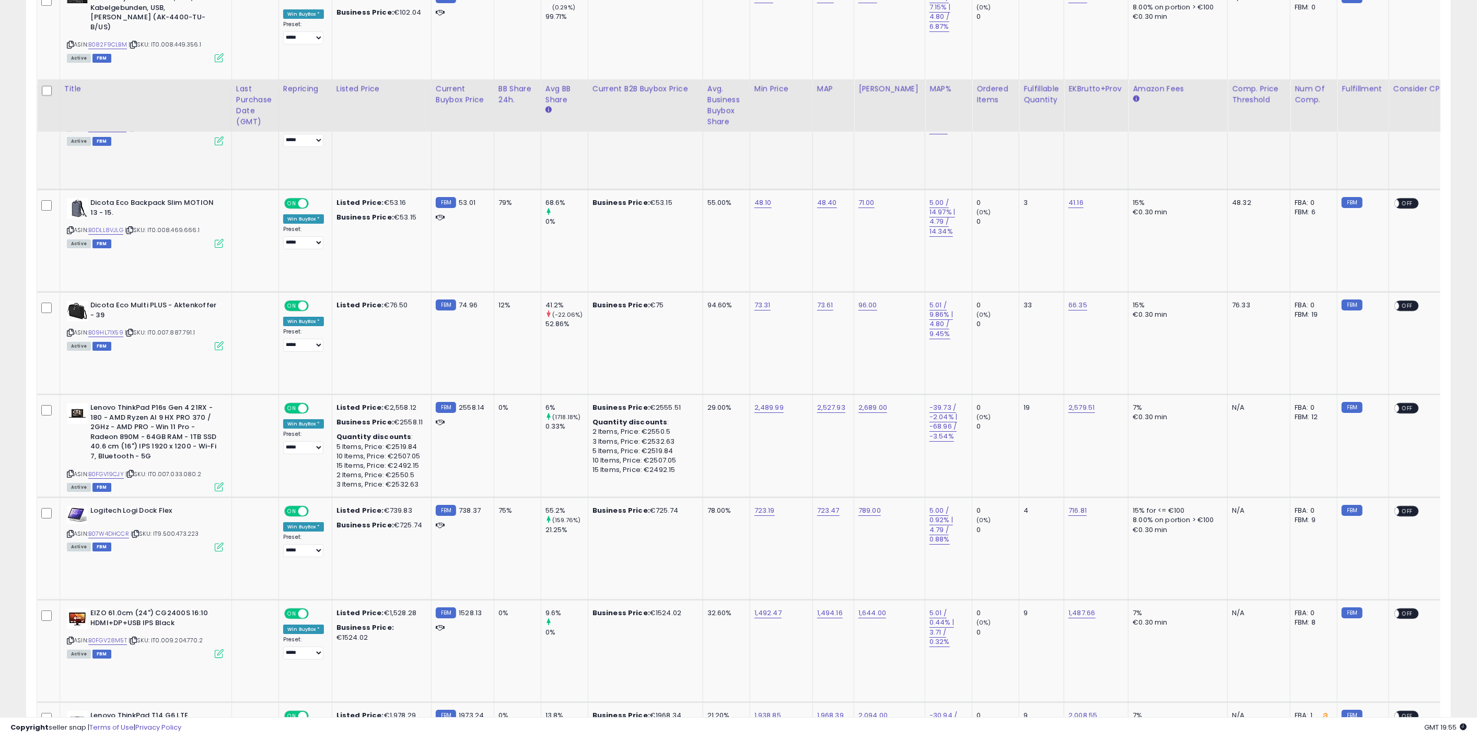
scroll to position [3251, 0]
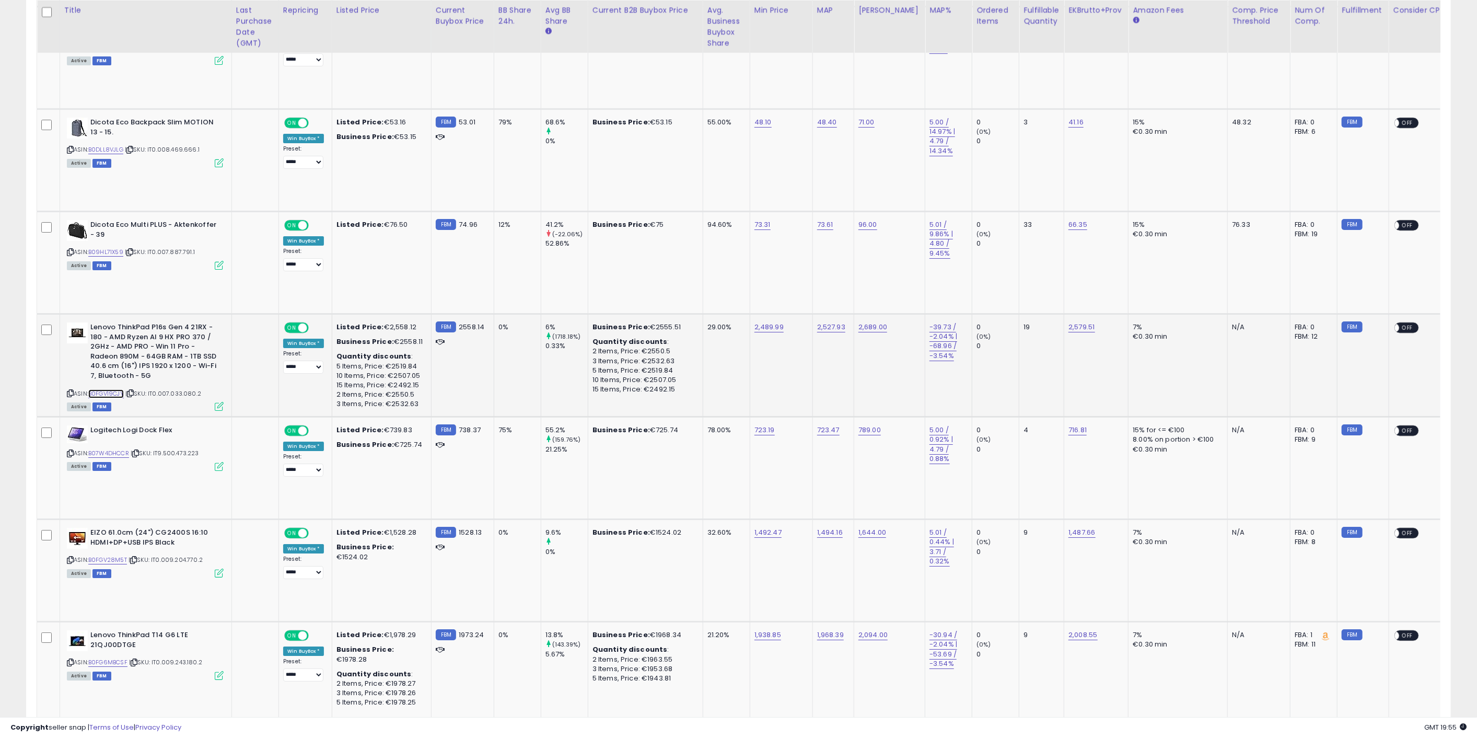
click at [106, 389] on link "B0FGV19CJY" at bounding box center [106, 393] width 36 height 9
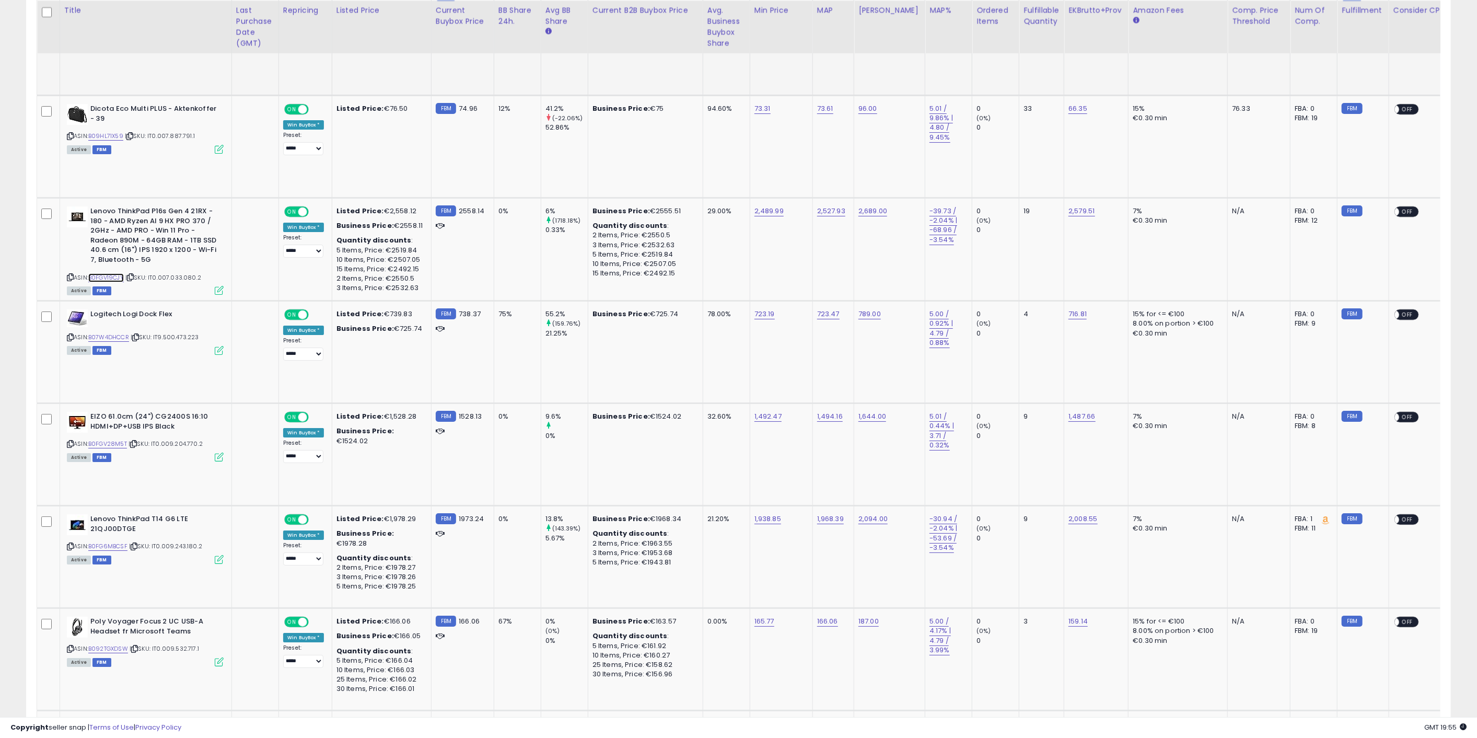
scroll to position [3483, 0]
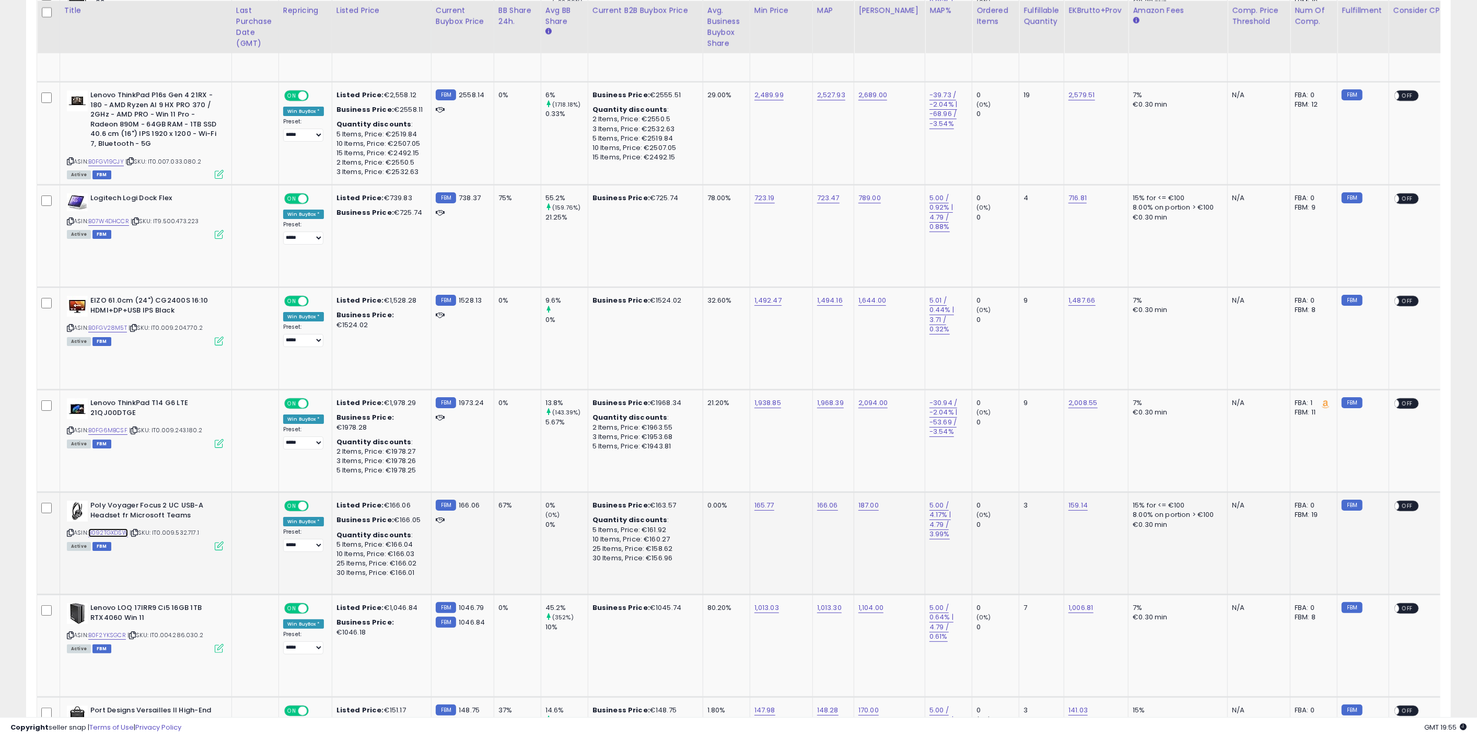
click at [119, 528] on link "B092TGXDSW" at bounding box center [108, 532] width 40 height 9
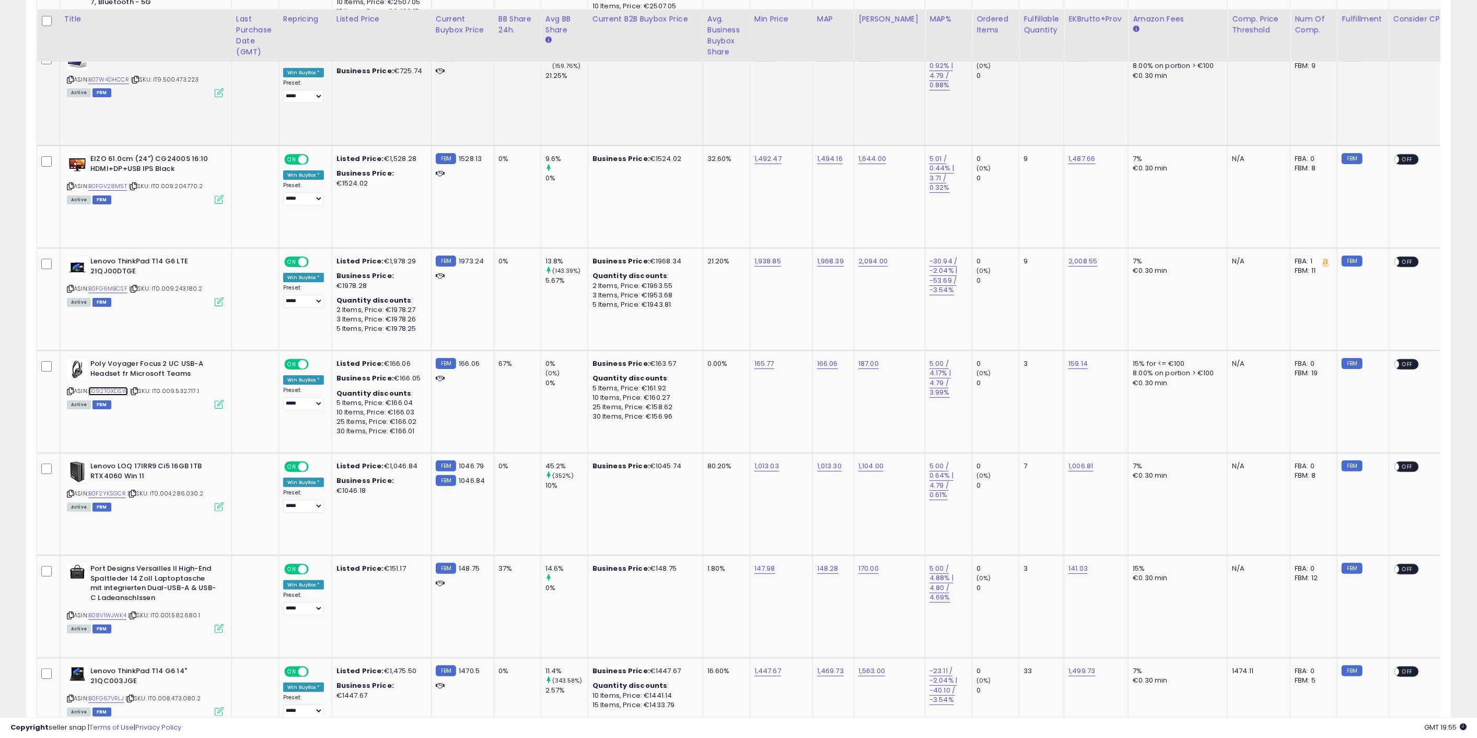
scroll to position [3658, 0]
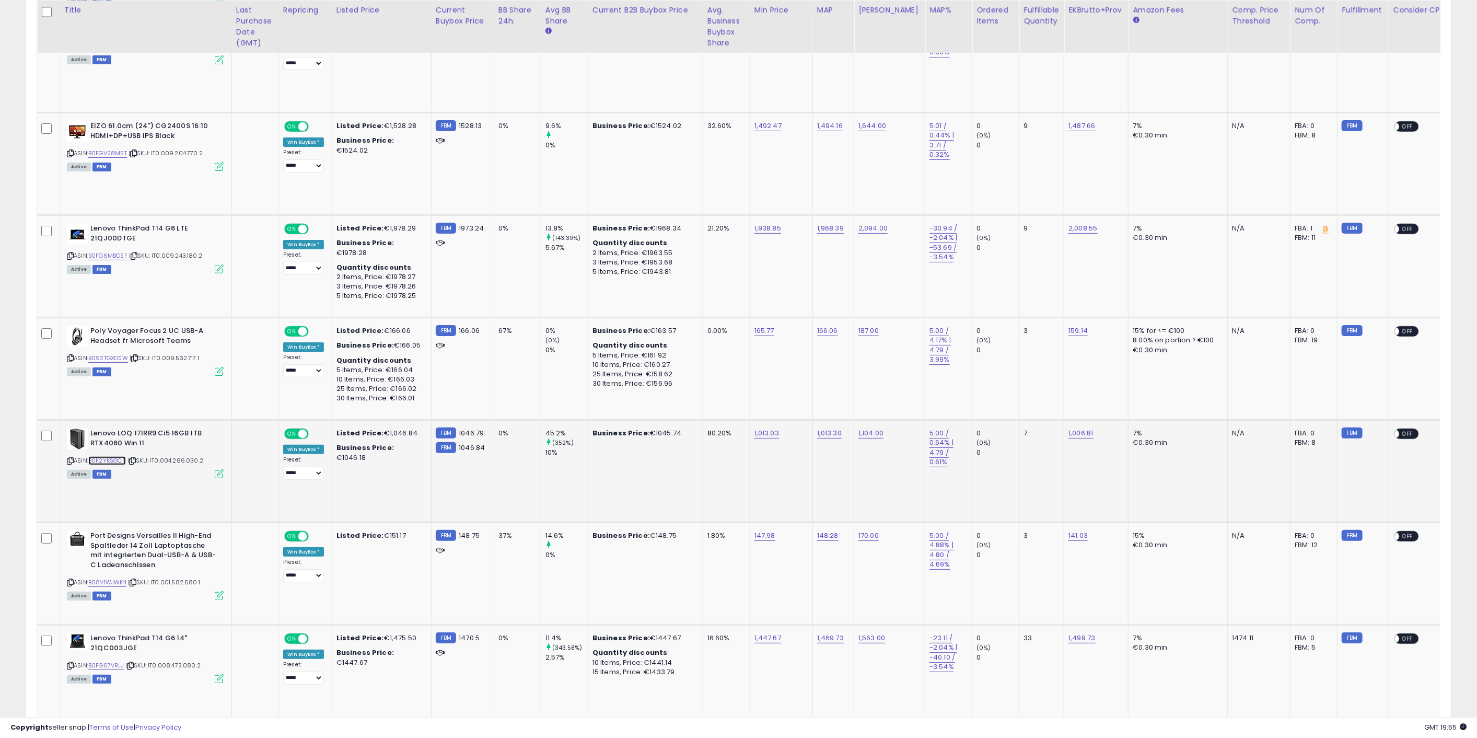
click at [115, 456] on link "B0F2YKSGCR" at bounding box center [107, 460] width 38 height 9
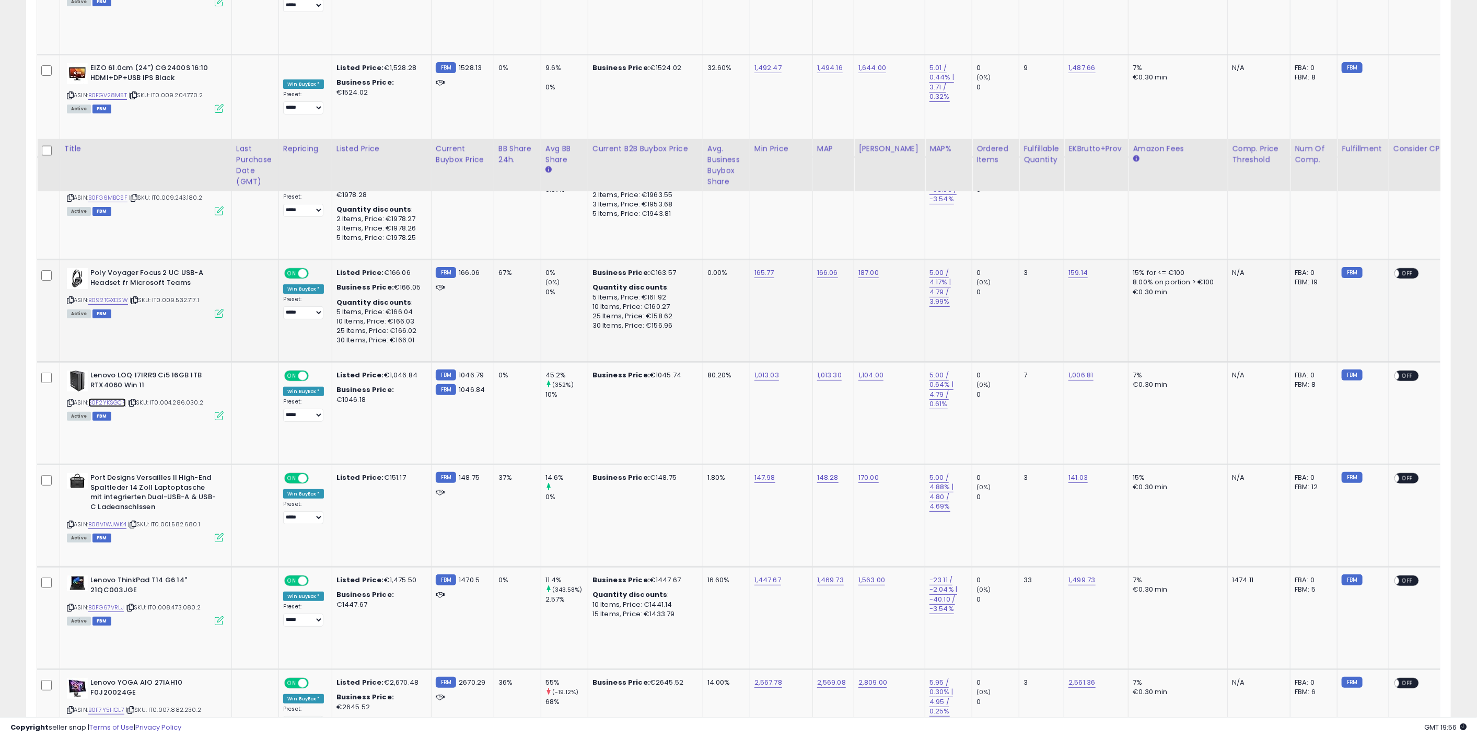
scroll to position [4006, 0]
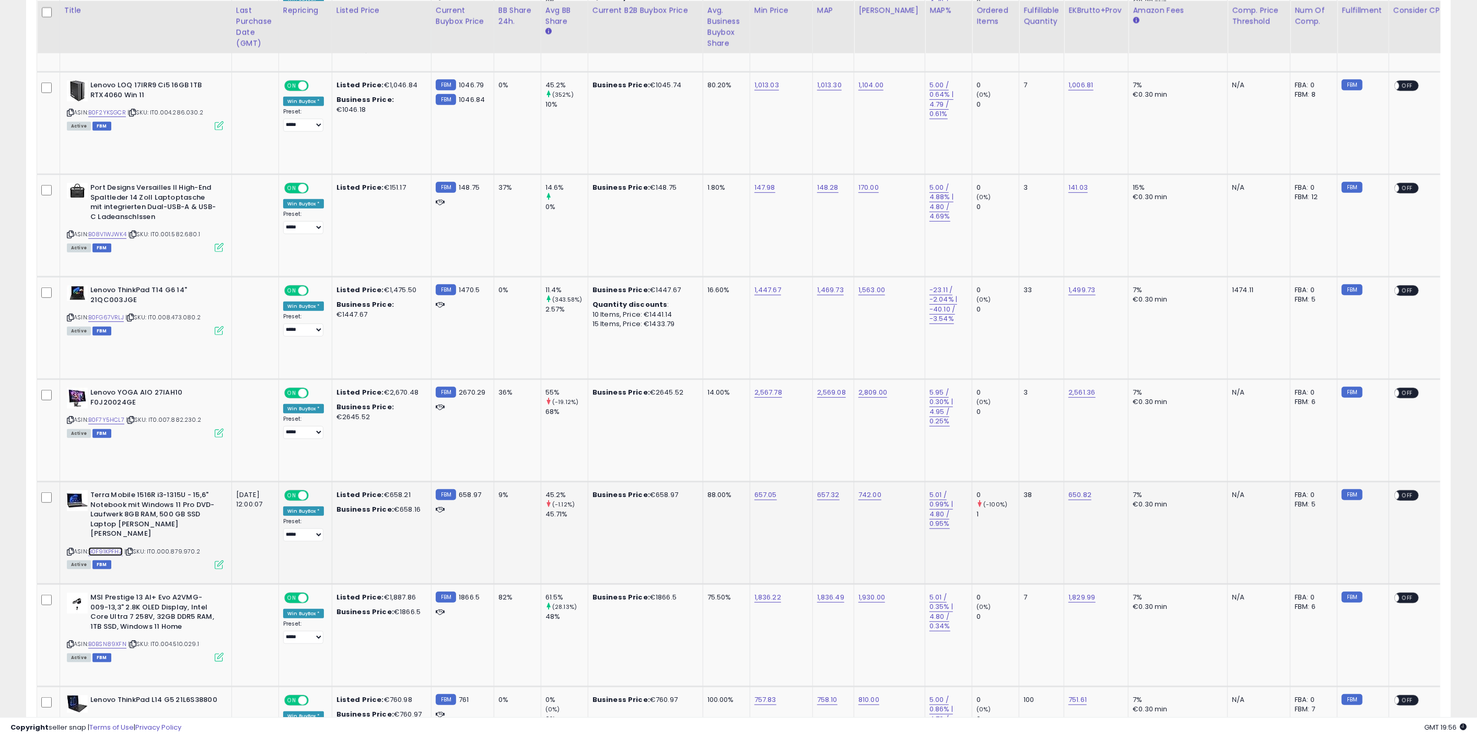
click at [113, 547] on link "B0F91KPFHZ" at bounding box center [105, 551] width 34 height 9
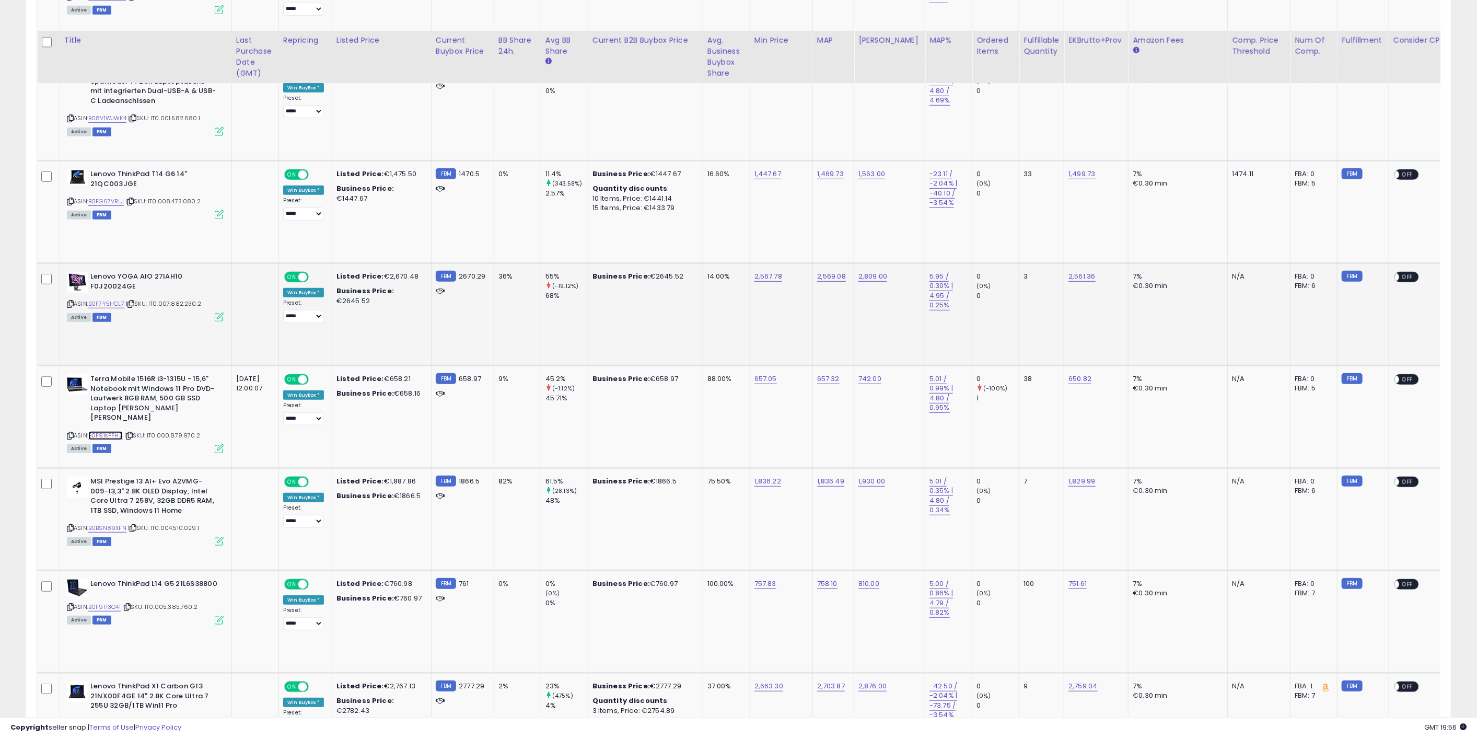
scroll to position [4354, 0]
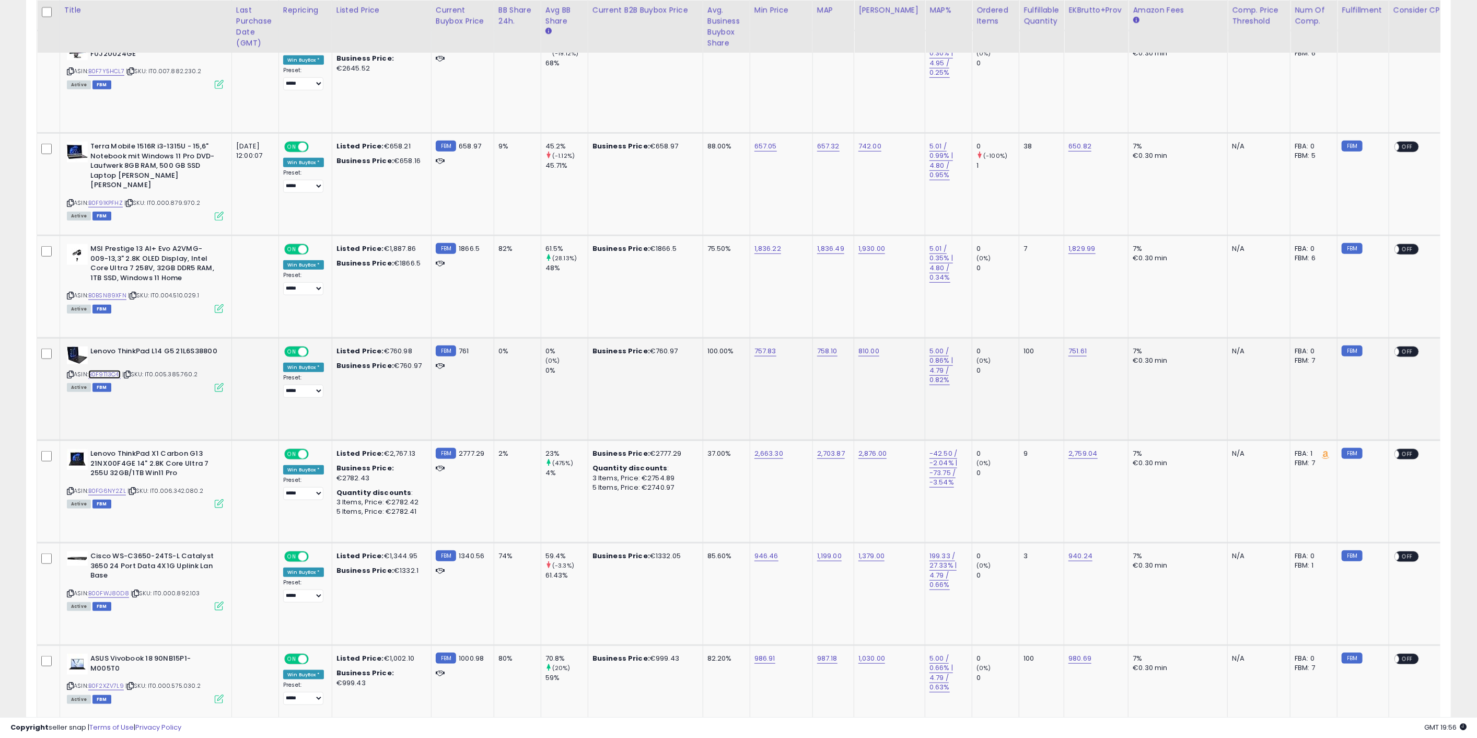
click at [114, 370] on link "B0F9T13C41" at bounding box center [104, 374] width 32 height 9
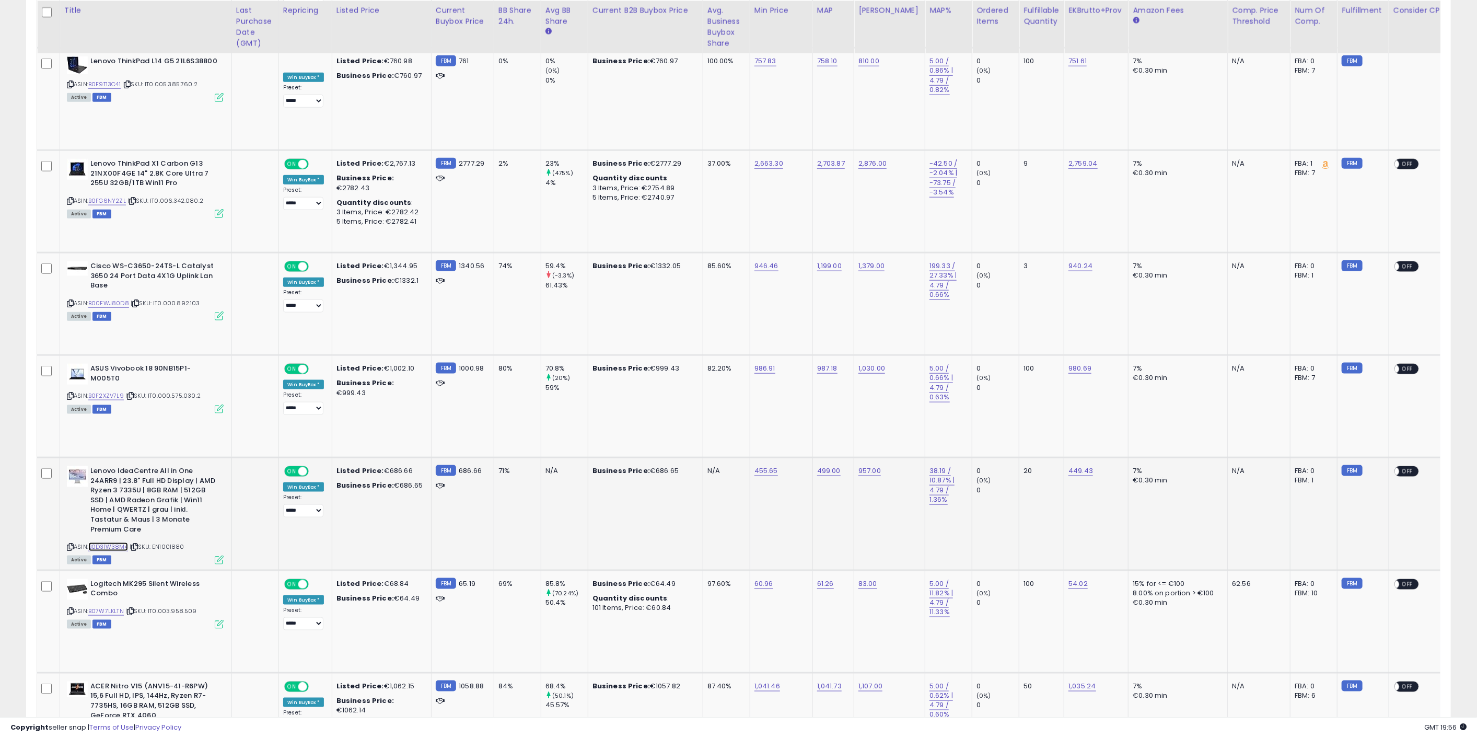
click at [116, 542] on link "B0D31W38M4" at bounding box center [108, 546] width 40 height 9
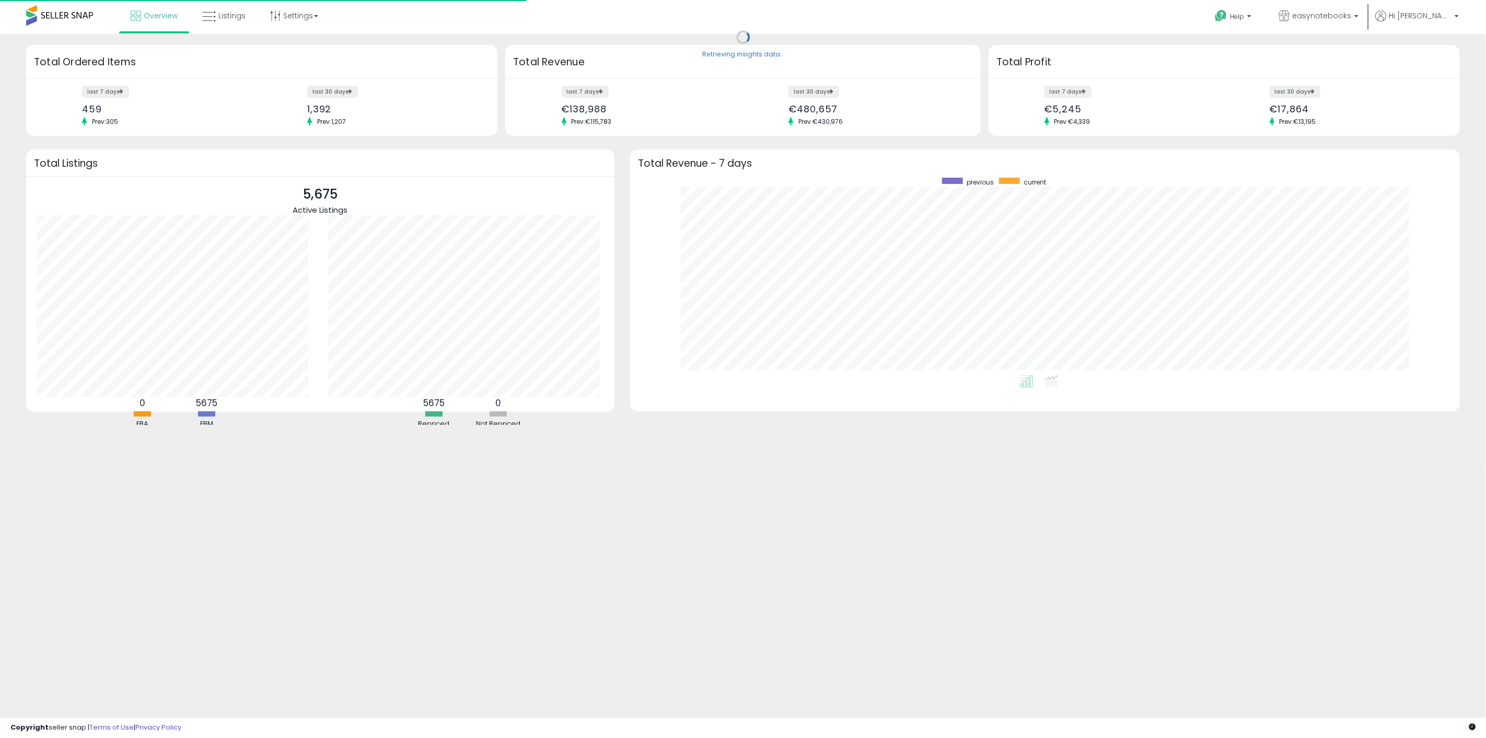
scroll to position [198, 809]
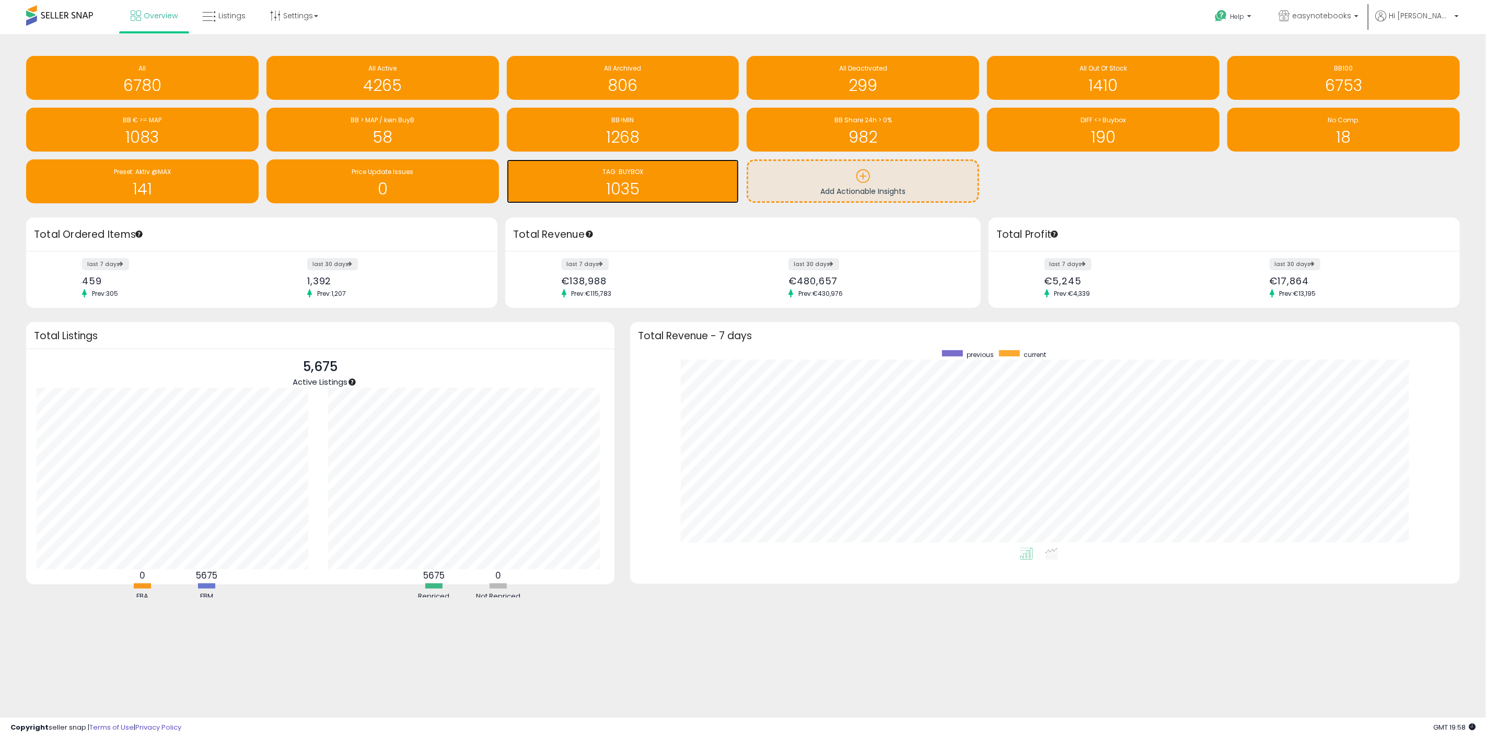
click at [666, 193] on h1 "1035" at bounding box center [623, 188] width 222 height 17
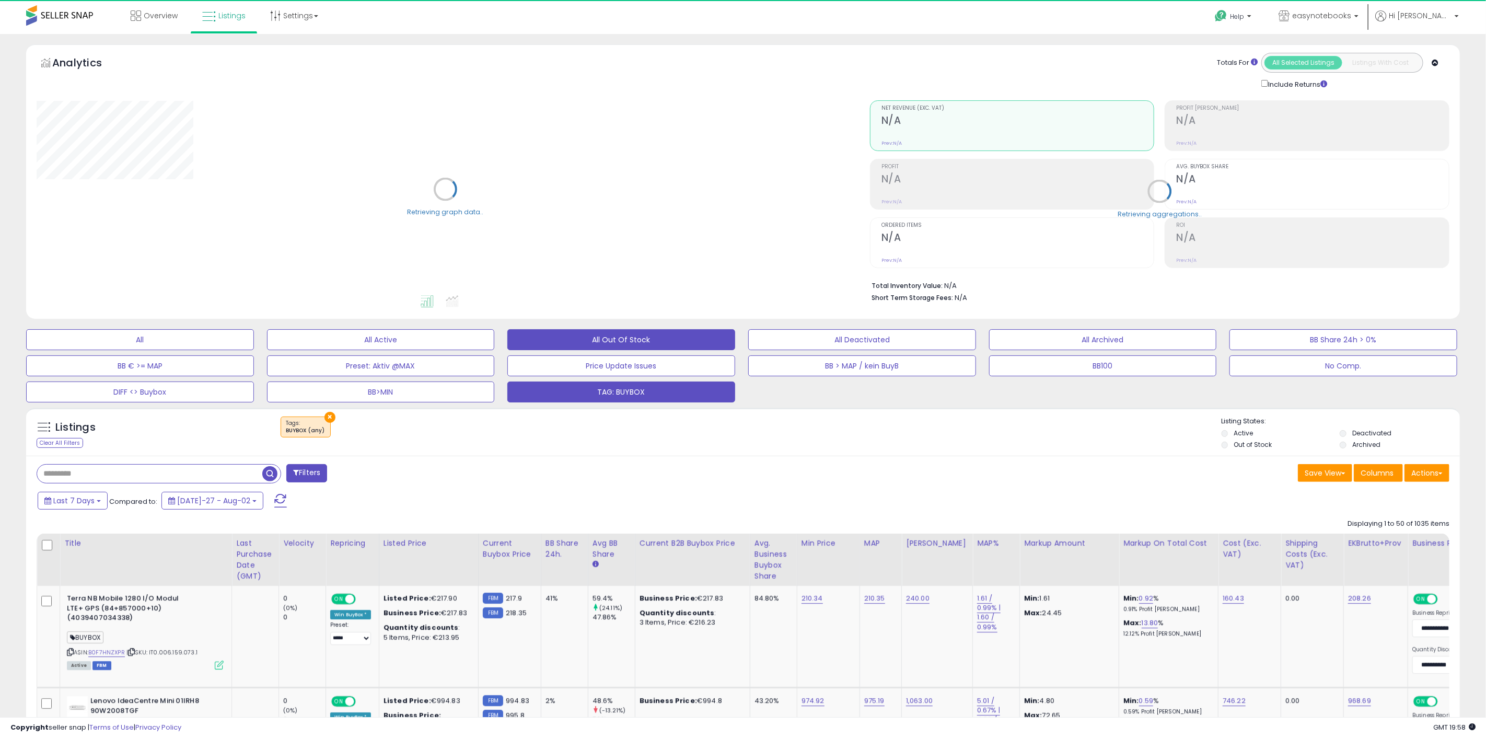
select select "**"
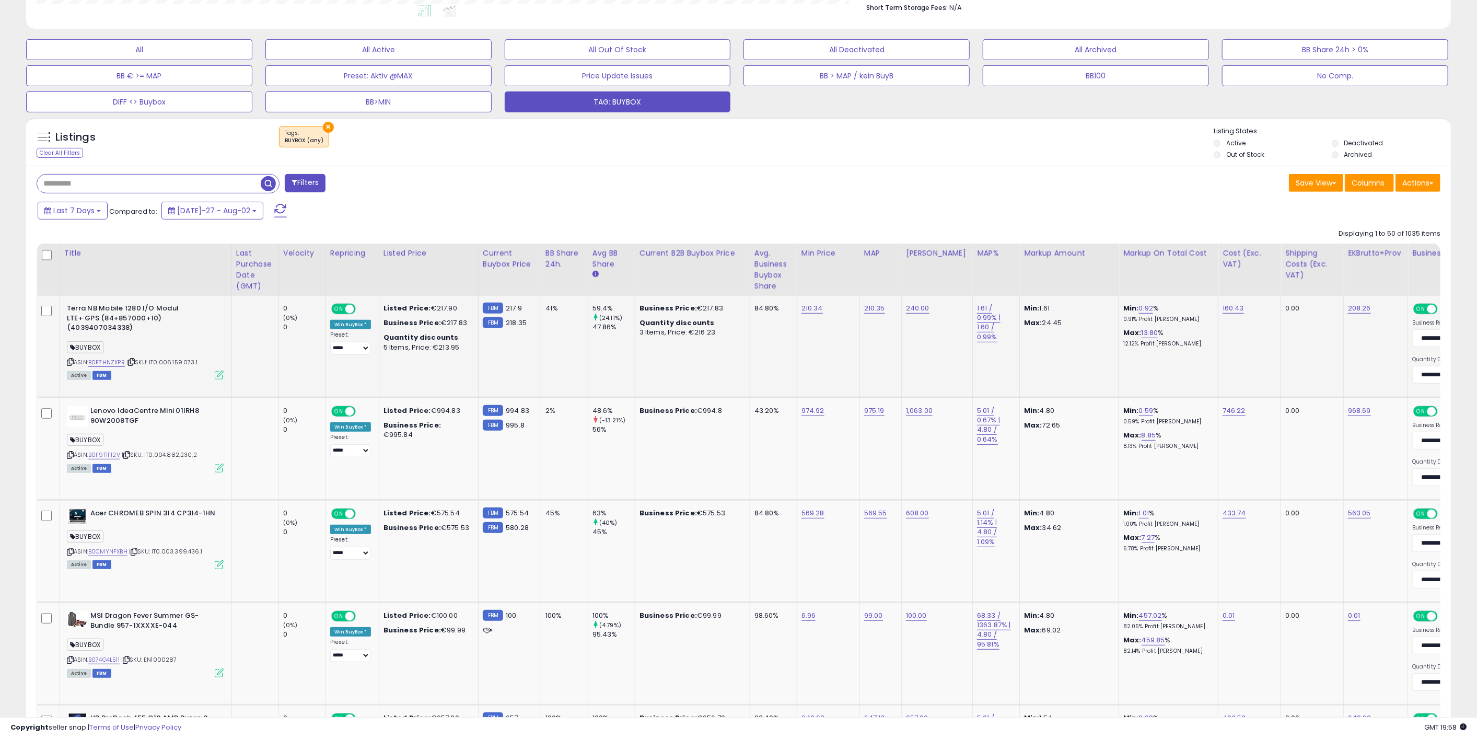
scroll to position [214, 828]
drag, startPoint x: 118, startPoint y: 453, endPoint x: 193, endPoint y: 321, distance: 151.9
click at [118, 453] on link "B0F9T1F12V" at bounding box center [104, 454] width 32 height 9
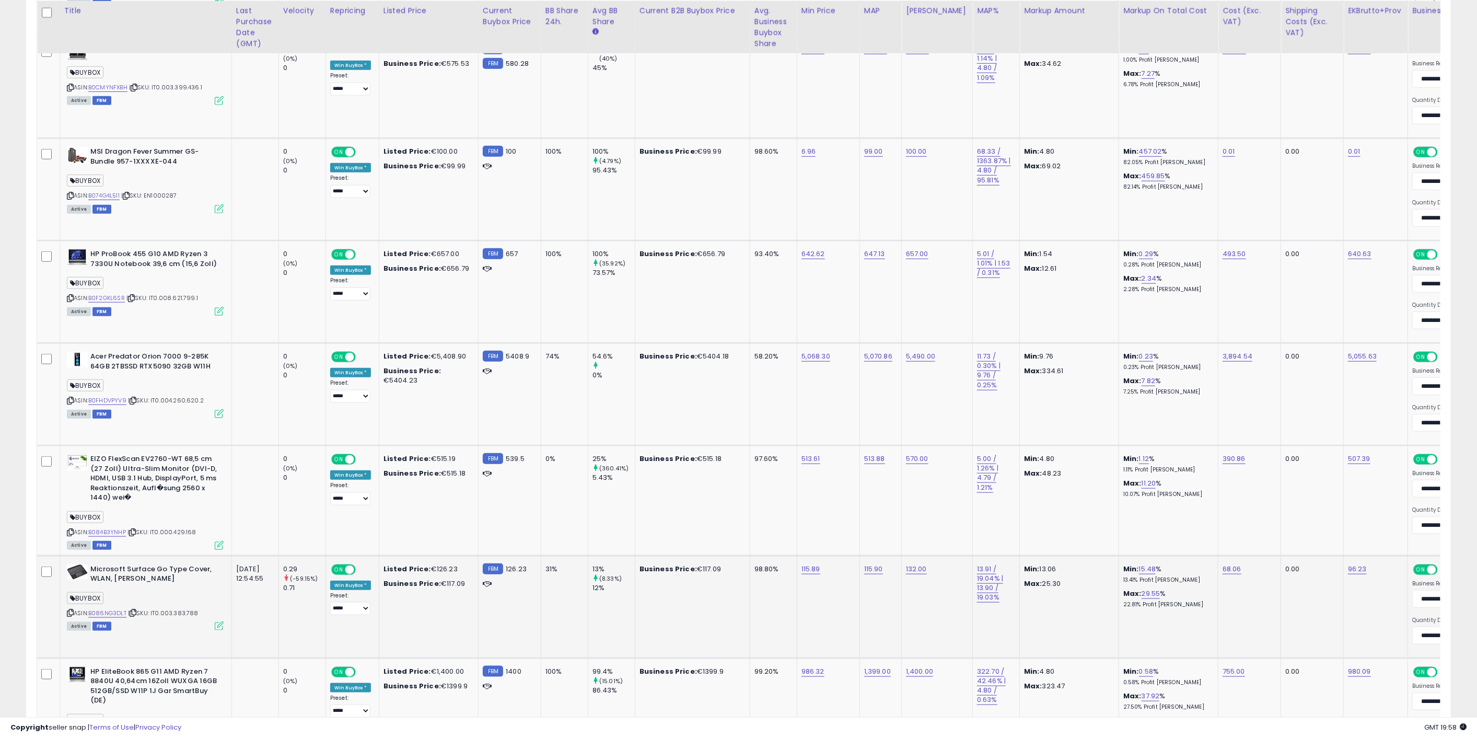
scroll to position [755, 0]
click at [122, 532] on link "B084B3YNHP" at bounding box center [107, 531] width 38 height 9
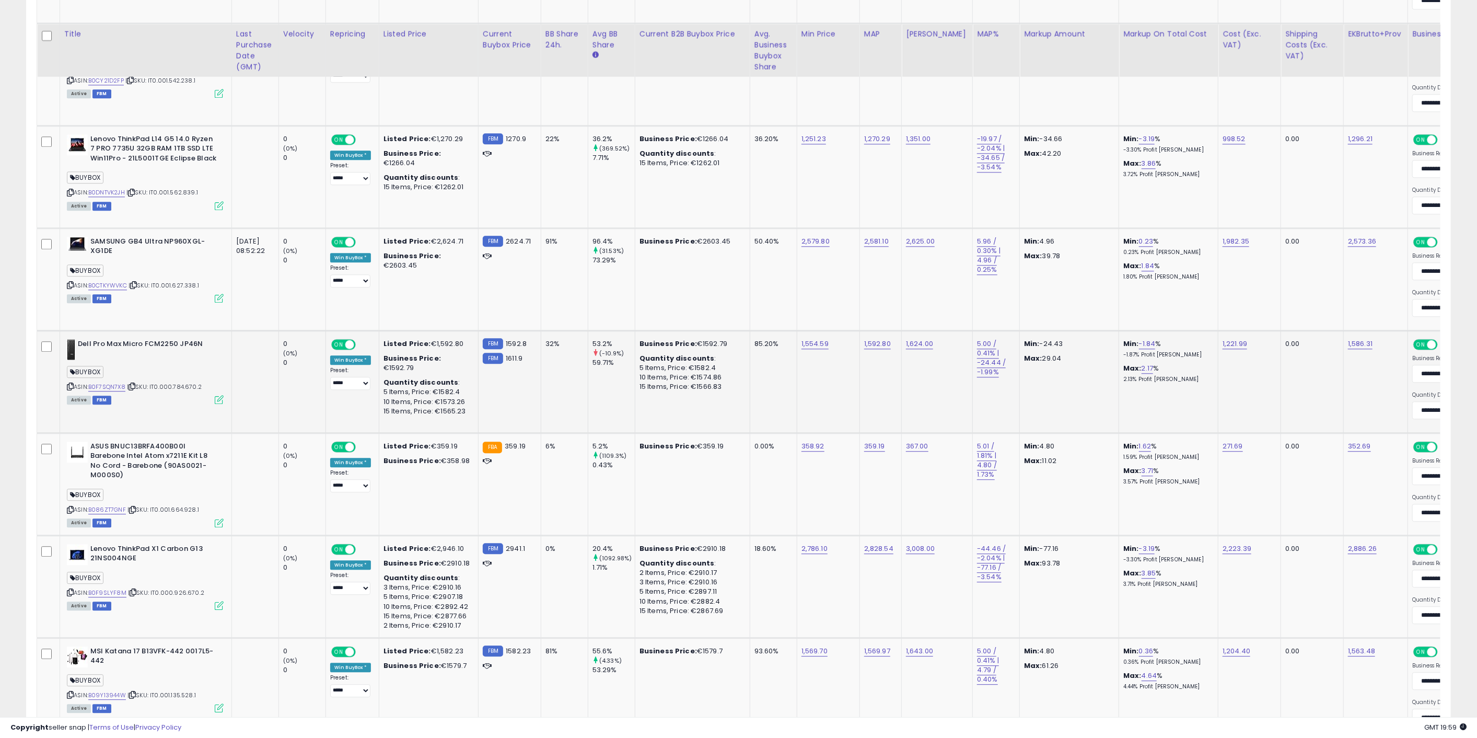
scroll to position [2264, 0]
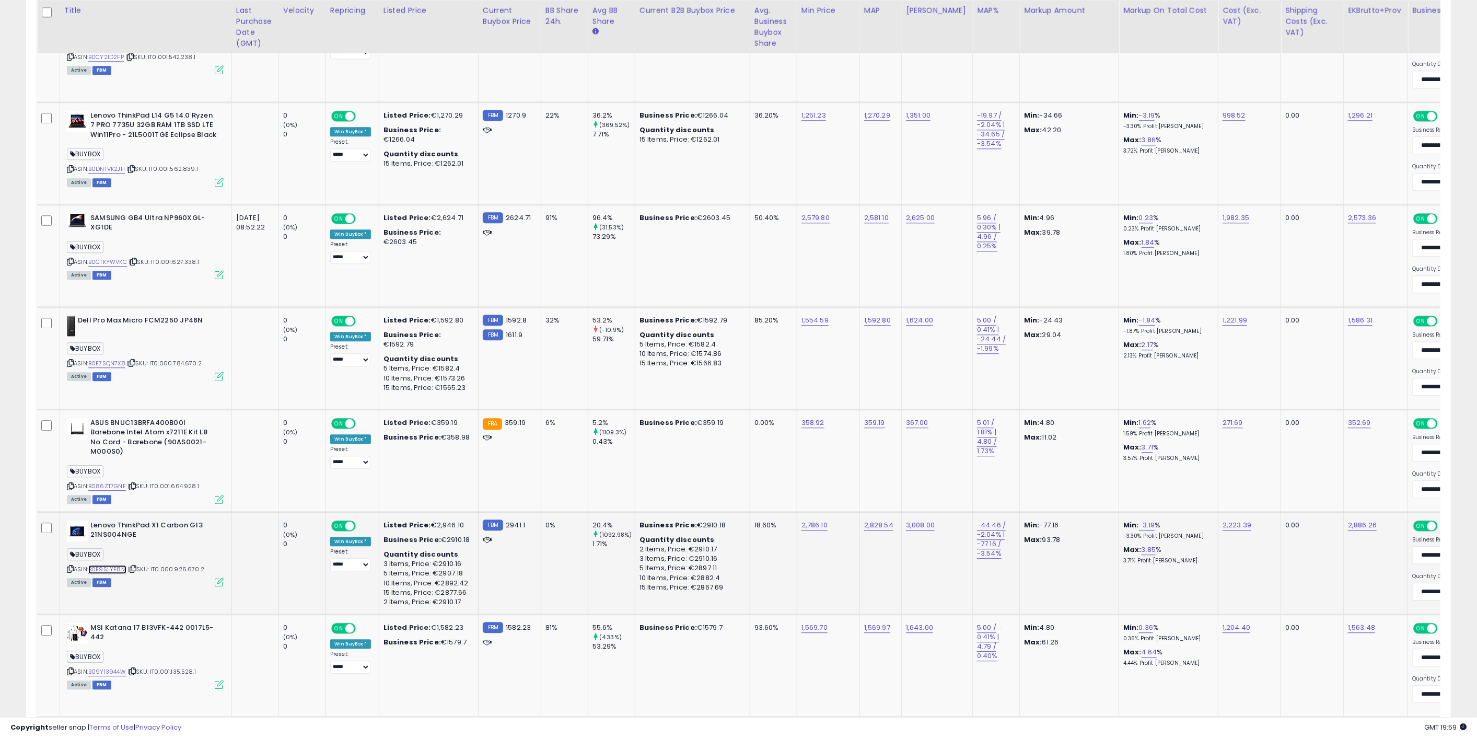
drag, startPoint x: 119, startPoint y: 550, endPoint x: 375, endPoint y: 319, distance: 345.2
click at [118, 565] on link "B0F9SLYF8M" at bounding box center [107, 569] width 38 height 9
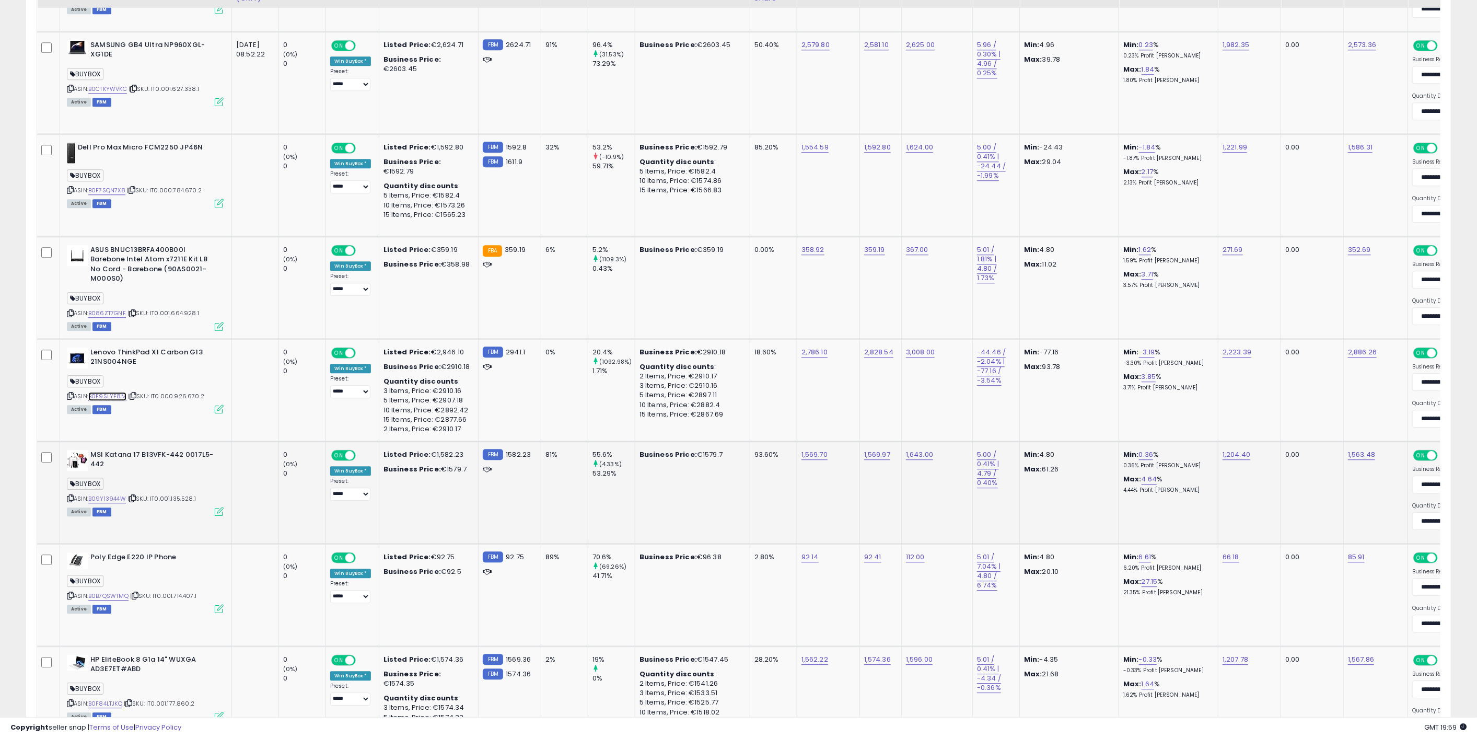
scroll to position [2438, 0]
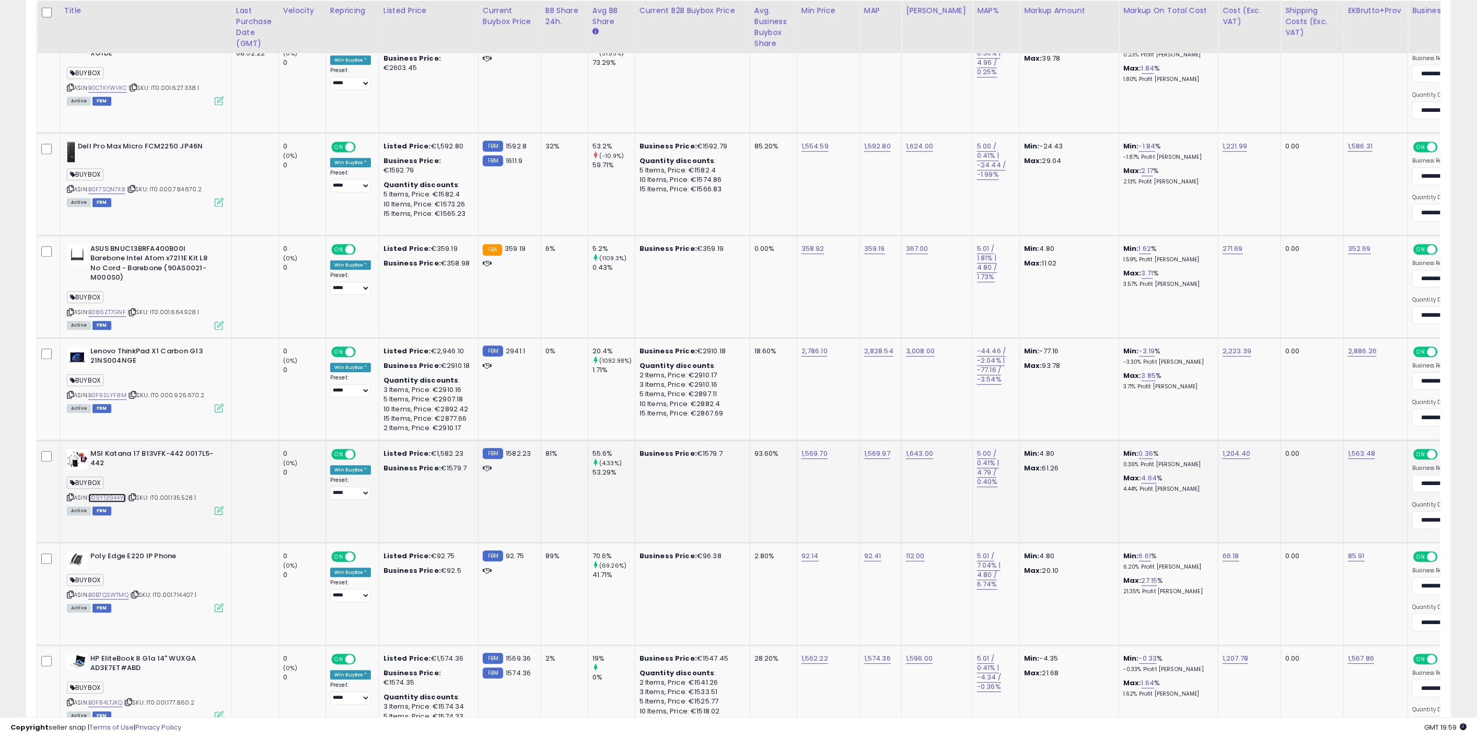
click at [113, 493] on link "B09Y13944W" at bounding box center [107, 497] width 38 height 9
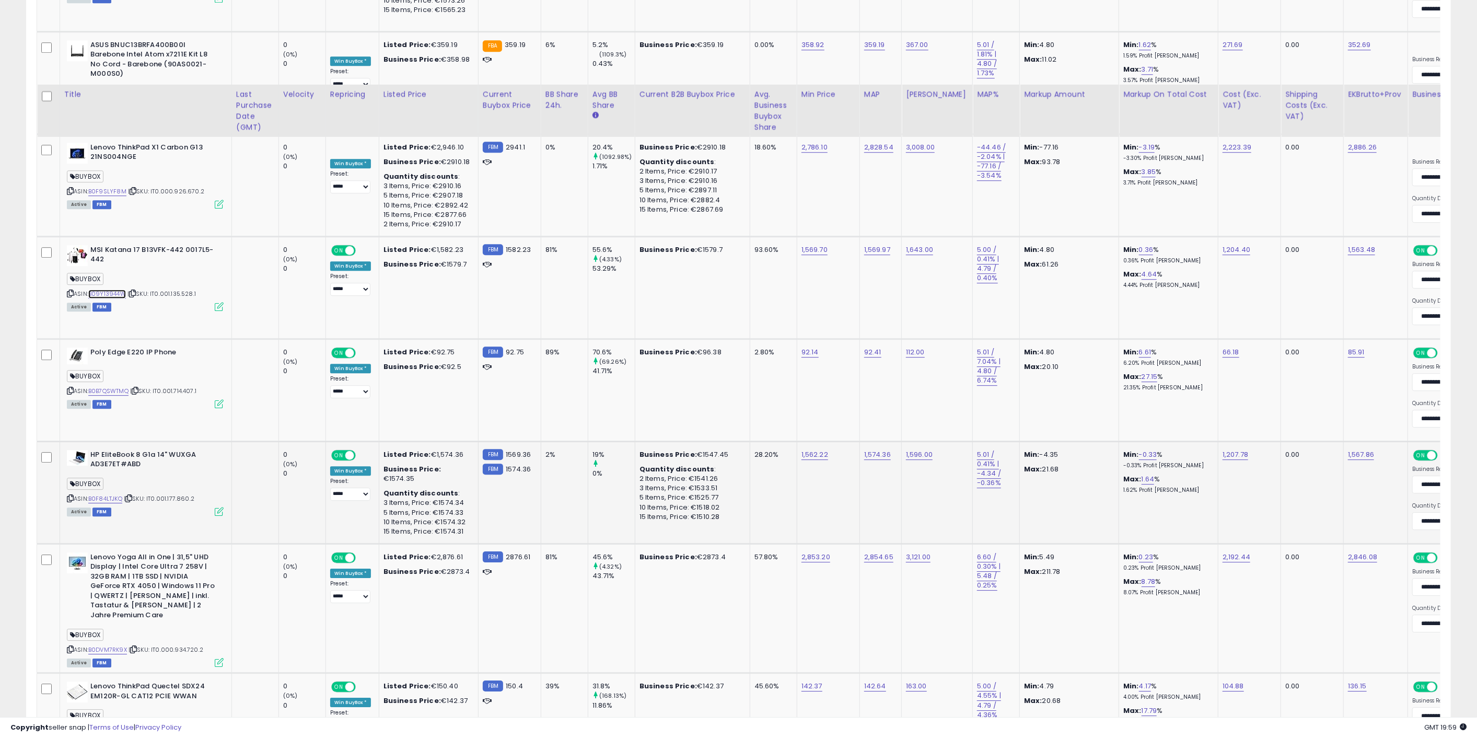
scroll to position [2729, 0]
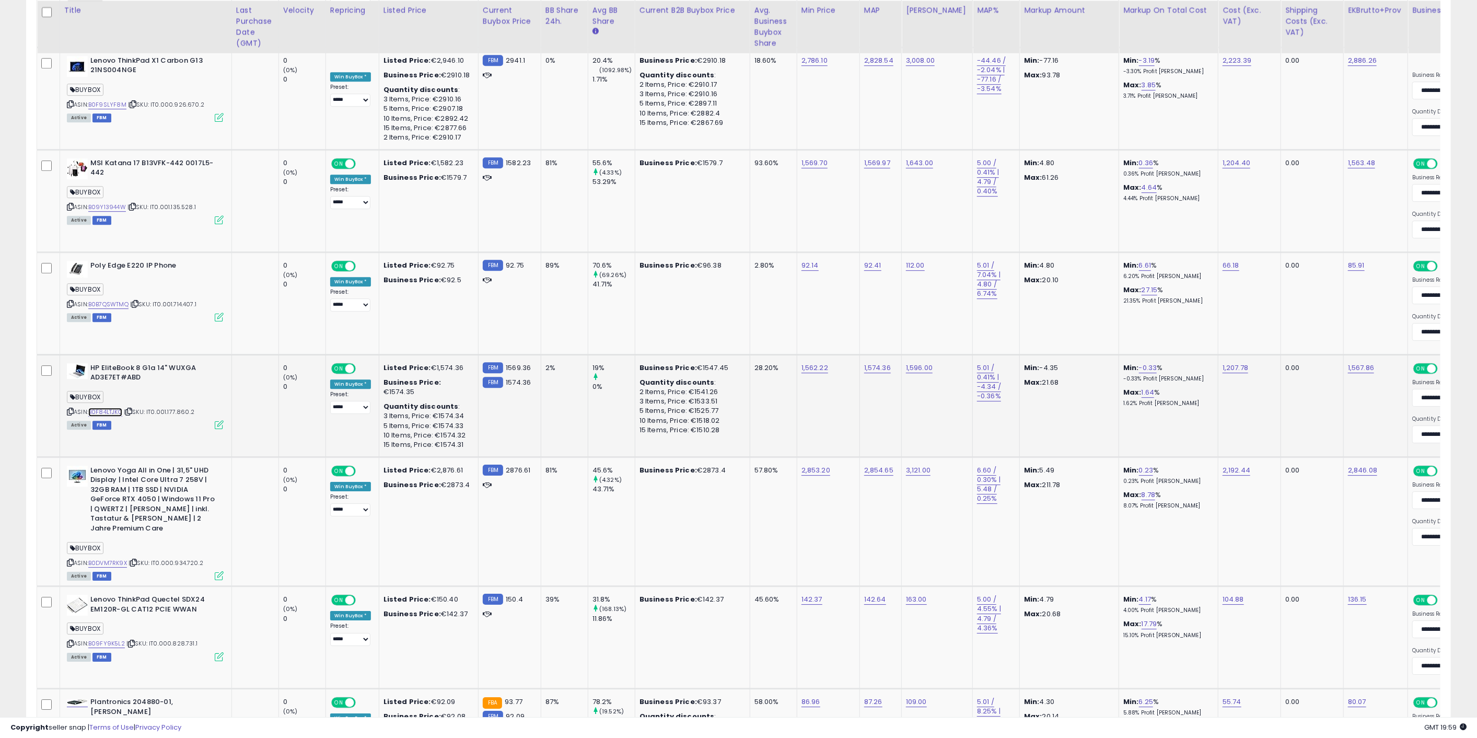
click at [100, 408] on link "B0F84LTJKQ" at bounding box center [105, 412] width 34 height 9
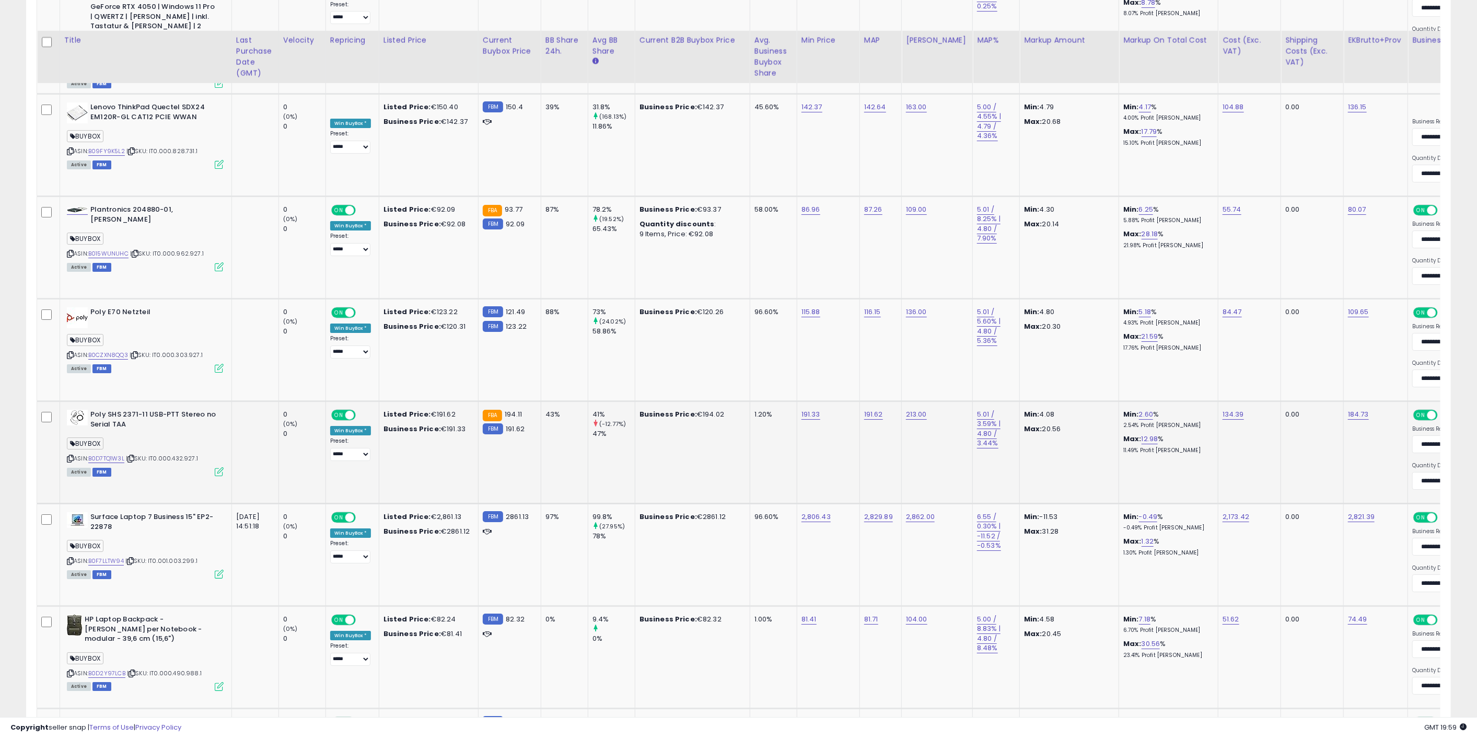
scroll to position [3251, 0]
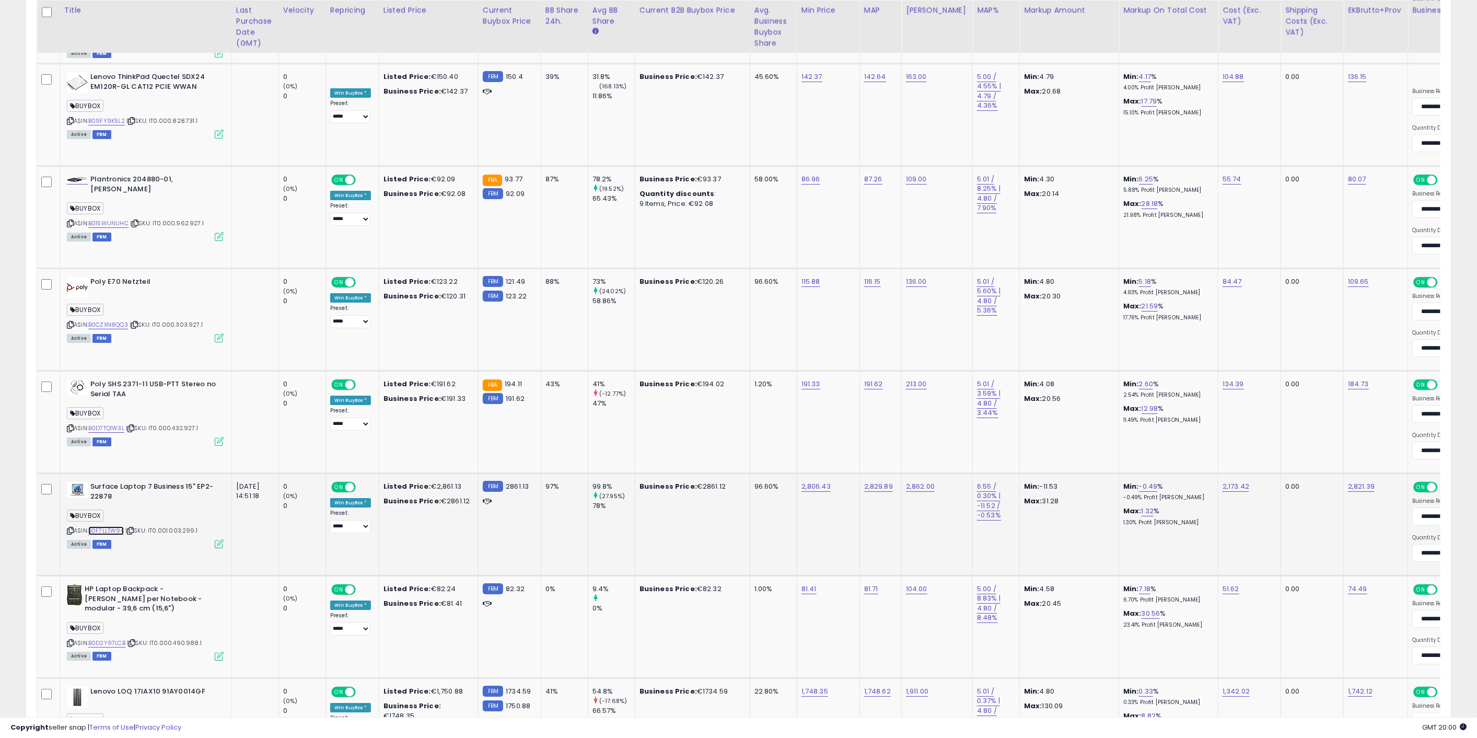
click at [108, 526] on link "B0F7LLTW94" at bounding box center [106, 530] width 36 height 9
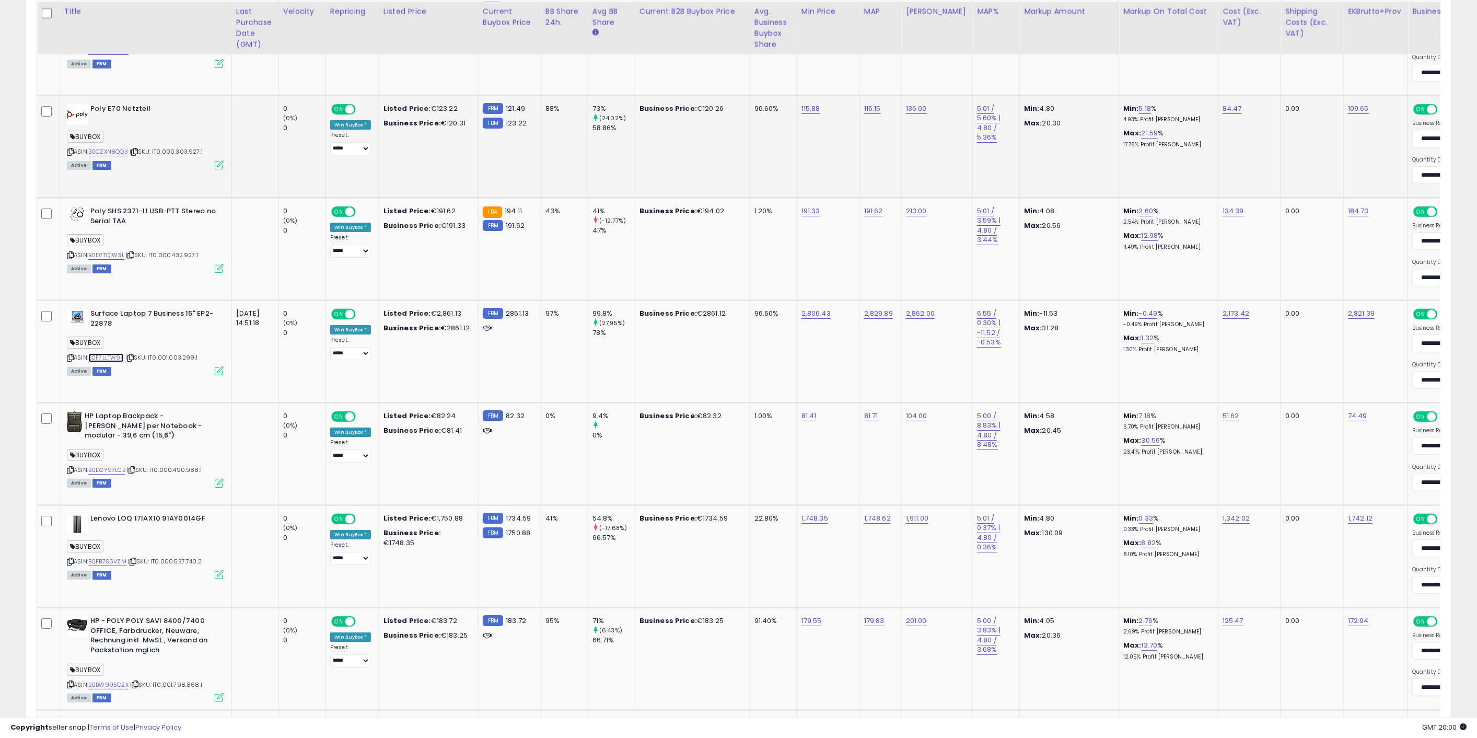
scroll to position [3425, 0]
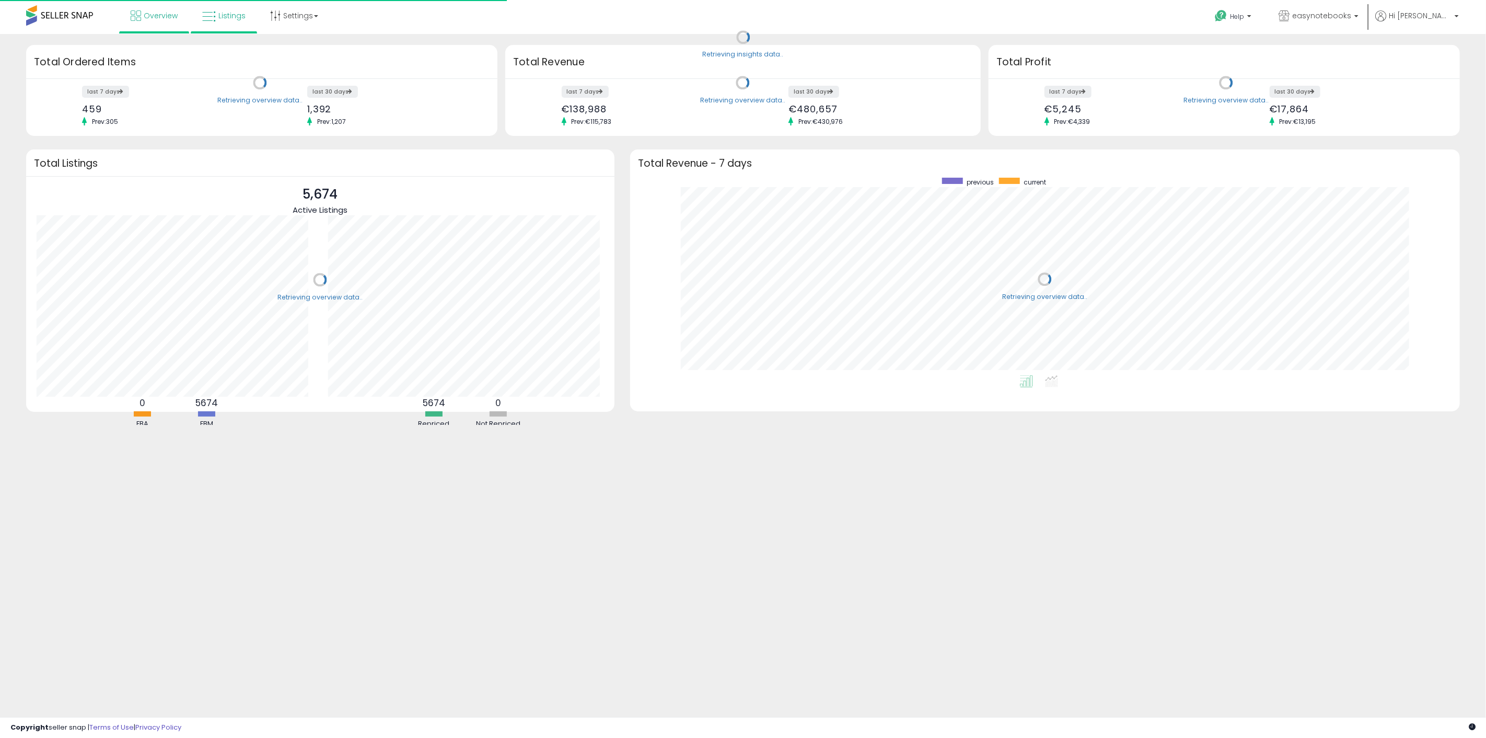
scroll to position [198, 809]
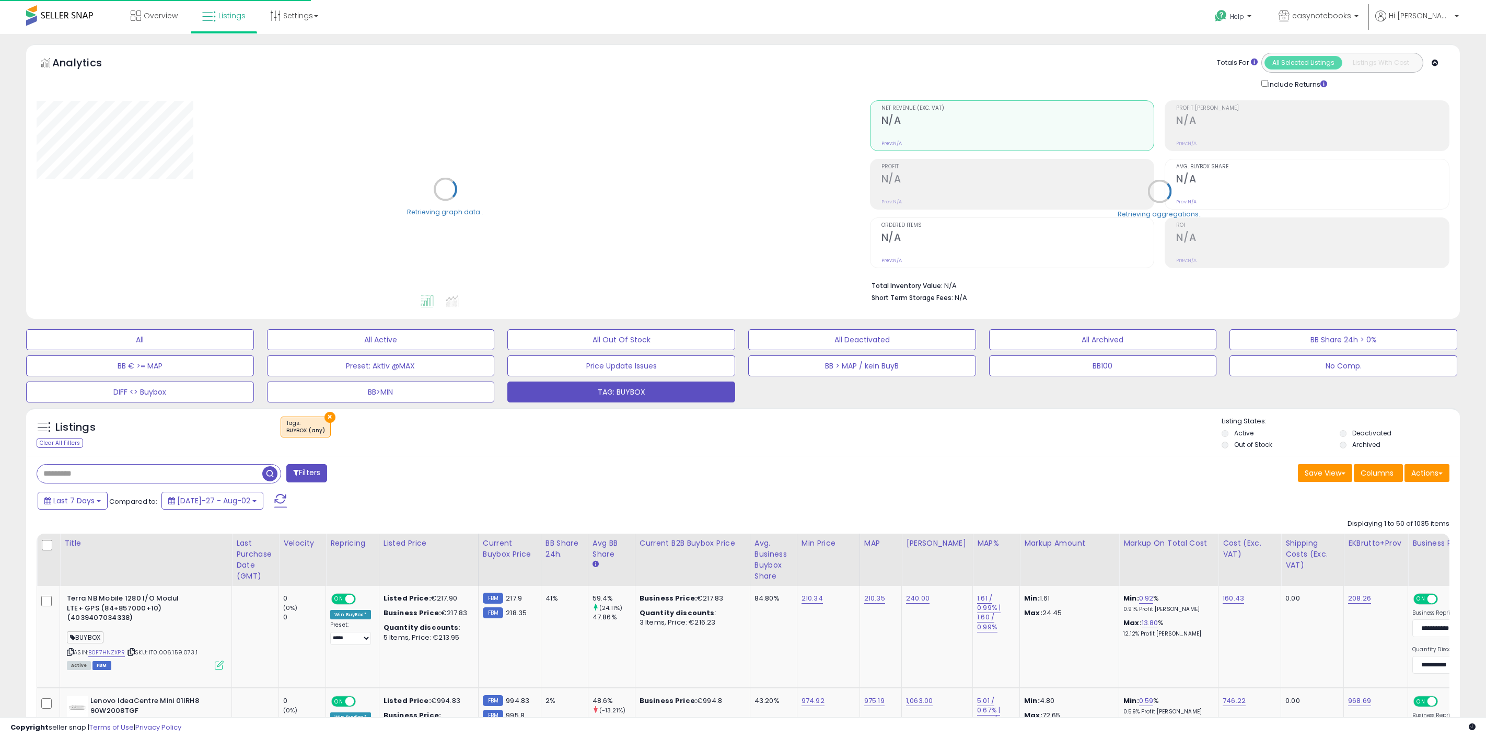
select select "**"
